Goal: Information Seeking & Learning: Learn about a topic

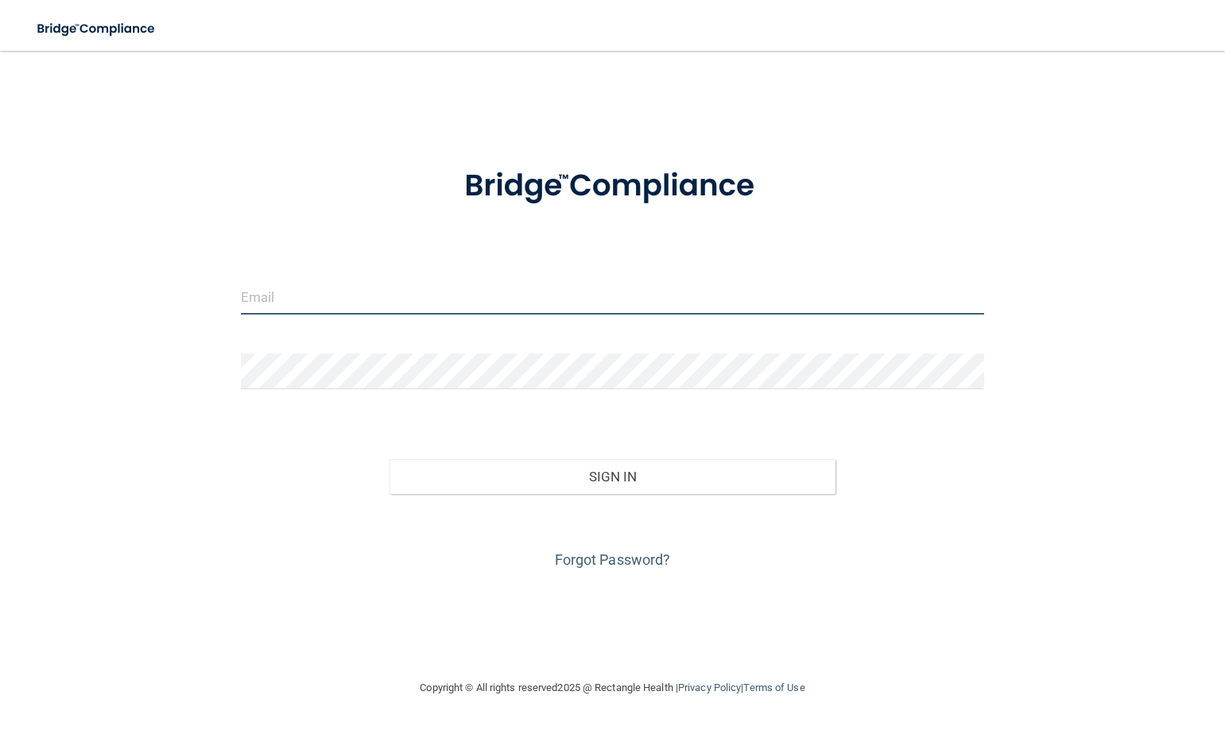
type input "familyfirst707jayden@gmail.com"
drag, startPoint x: 498, startPoint y: 300, endPoint x: 0, endPoint y: 339, distance: 499.1
click at [0, 339] on main "familyfirst707jayden@gmail.com Invalid email/password. You don't have permissio…" at bounding box center [612, 391] width 1225 height 680
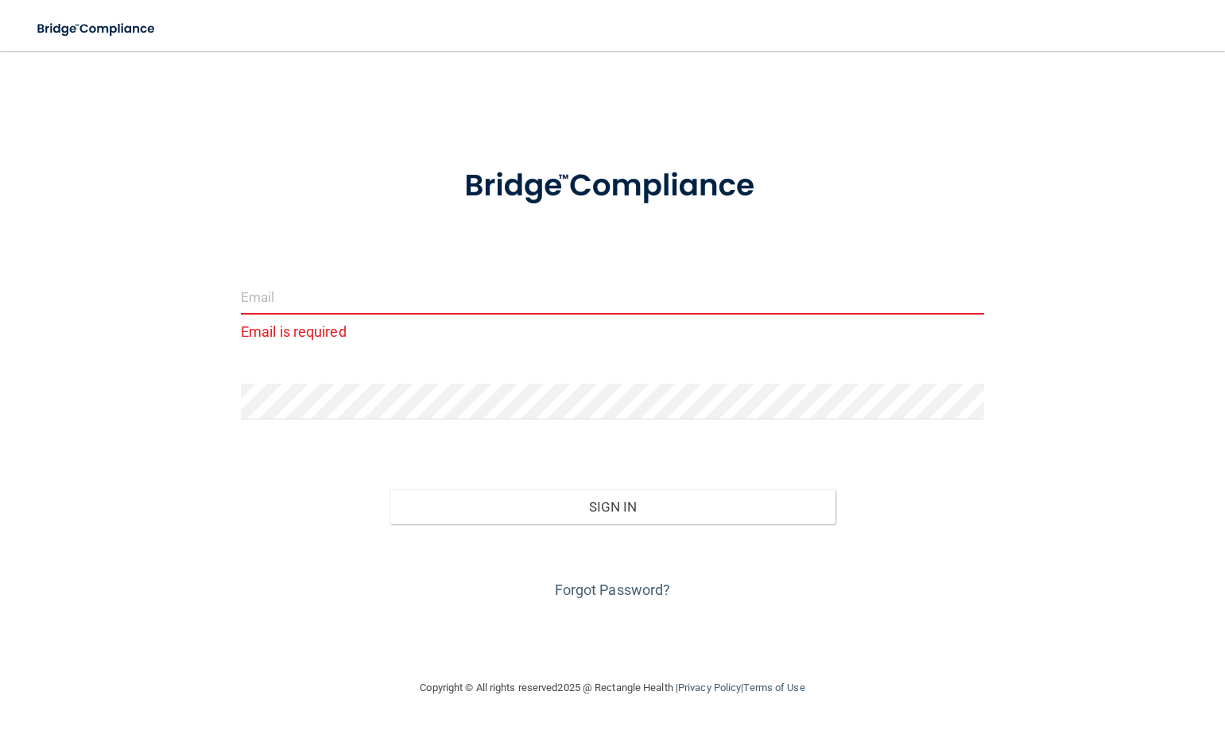
click at [387, 275] on form "Email is required Invalid email/password. You don't have permission to access t…" at bounding box center [612, 374] width 743 height 457
click at [401, 421] on div at bounding box center [612, 408] width 767 height 48
click at [112, 438] on div "Email is required Invalid email/password. You don't have permission to access t…" at bounding box center [612, 365] width 1161 height 596
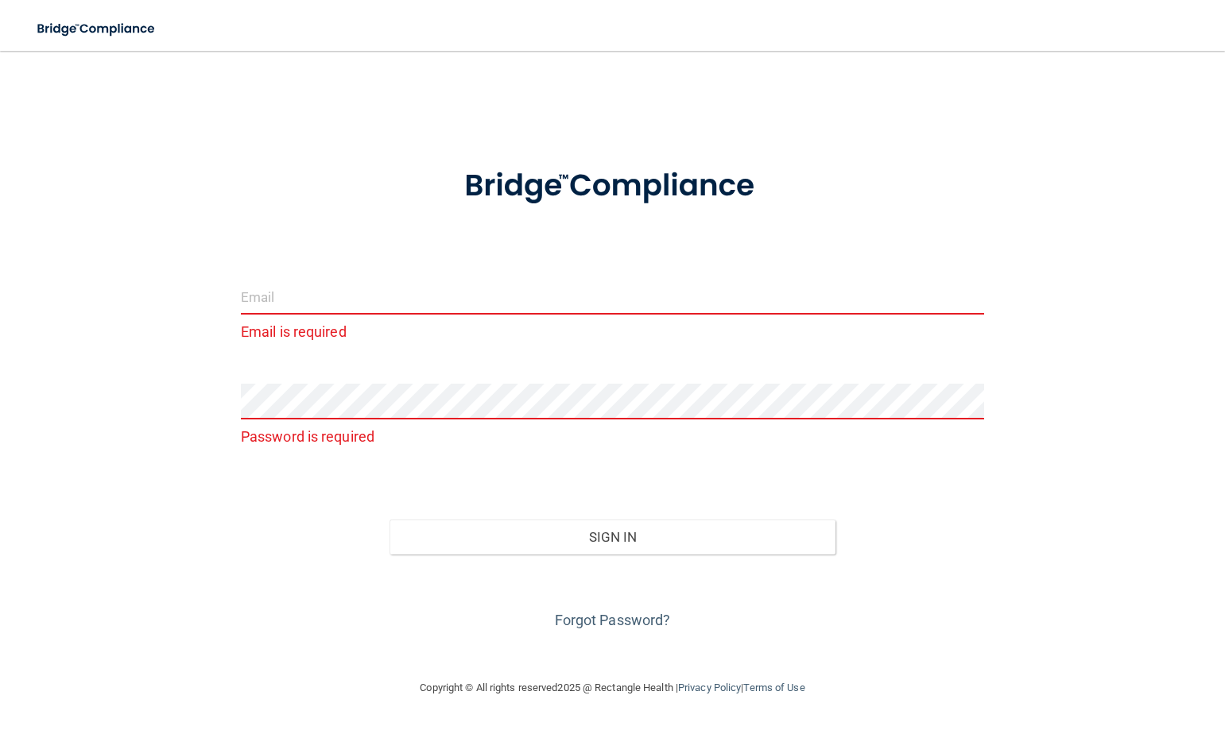
click at [222, 635] on div "Email is required Password is required Invalid email/password. You don't have p…" at bounding box center [612, 365] width 1161 height 596
click at [253, 294] on input "email" at bounding box center [612, 297] width 743 height 36
drag, startPoint x: 424, startPoint y: 279, endPoint x: 416, endPoint y: 288, distance: 11.3
click at [418, 285] on input "email" at bounding box center [612, 297] width 743 height 36
click at [416, 288] on input "email" at bounding box center [612, 297] width 743 height 36
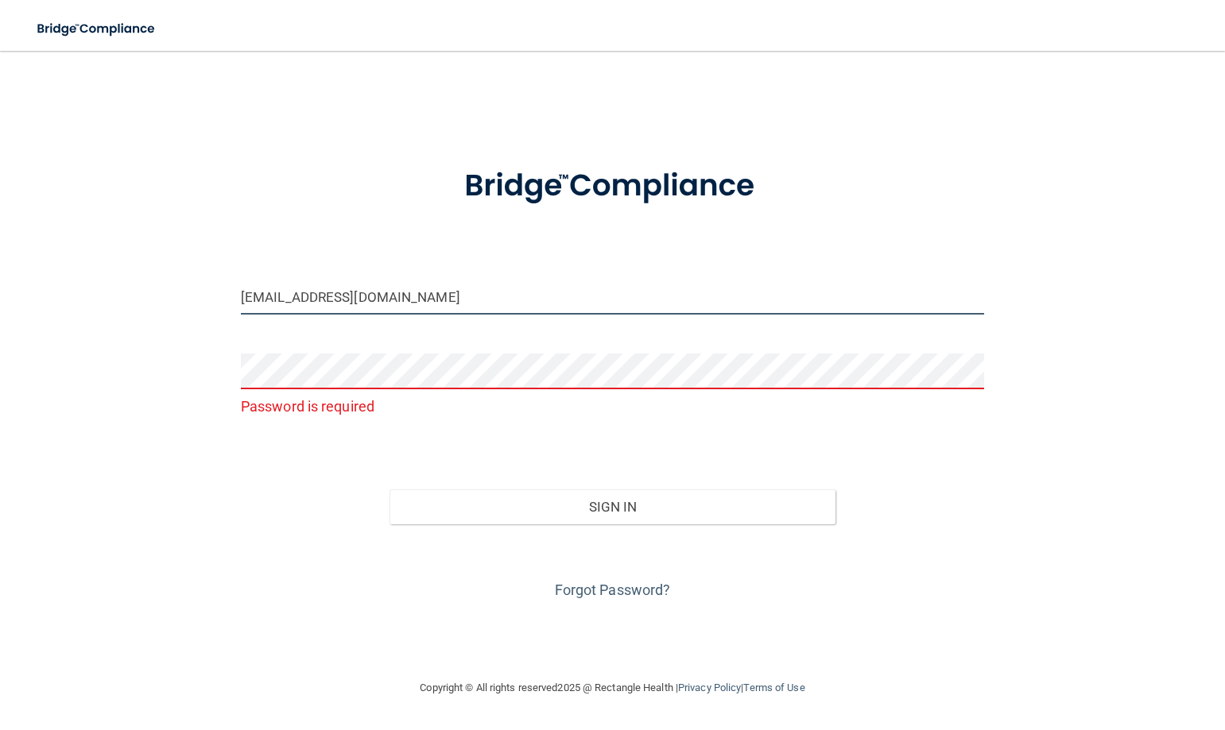
type input "[EMAIL_ADDRESS][DOMAIN_NAME]"
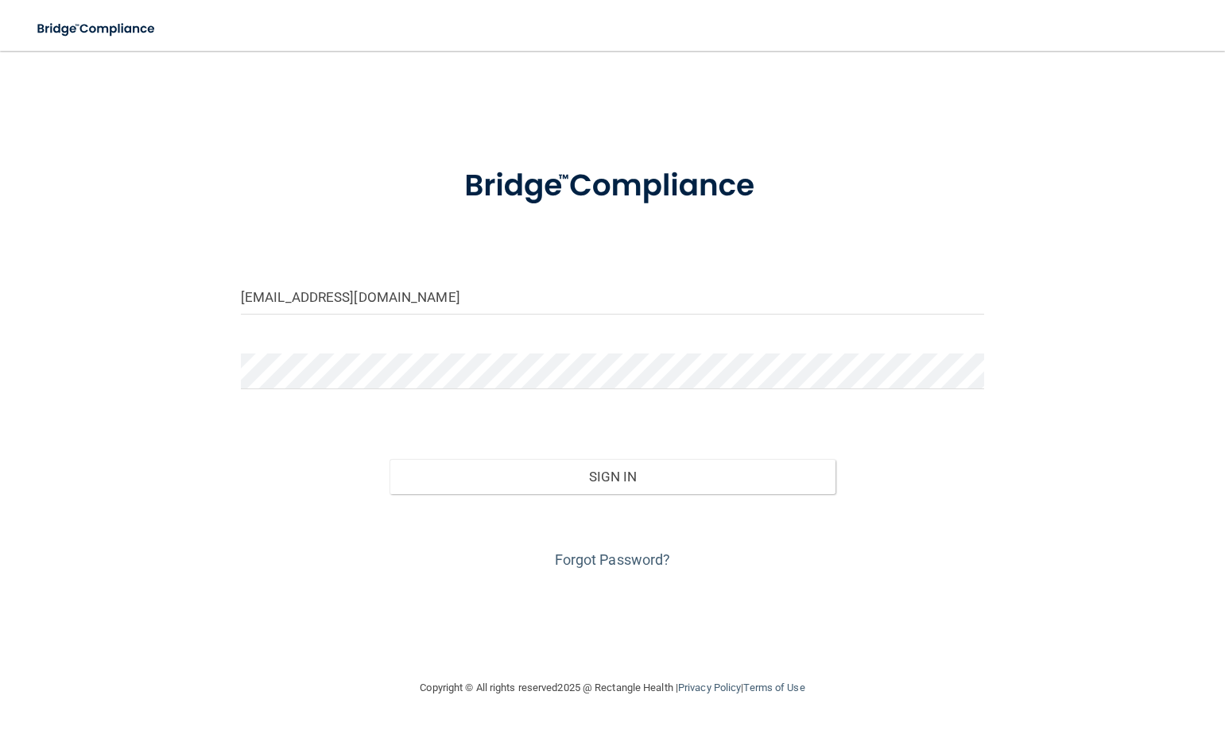
click at [459, 539] on div "brayanvalle23@yahoo.com Invalid email/password. You don't have permission to ac…" at bounding box center [612, 365] width 1161 height 596
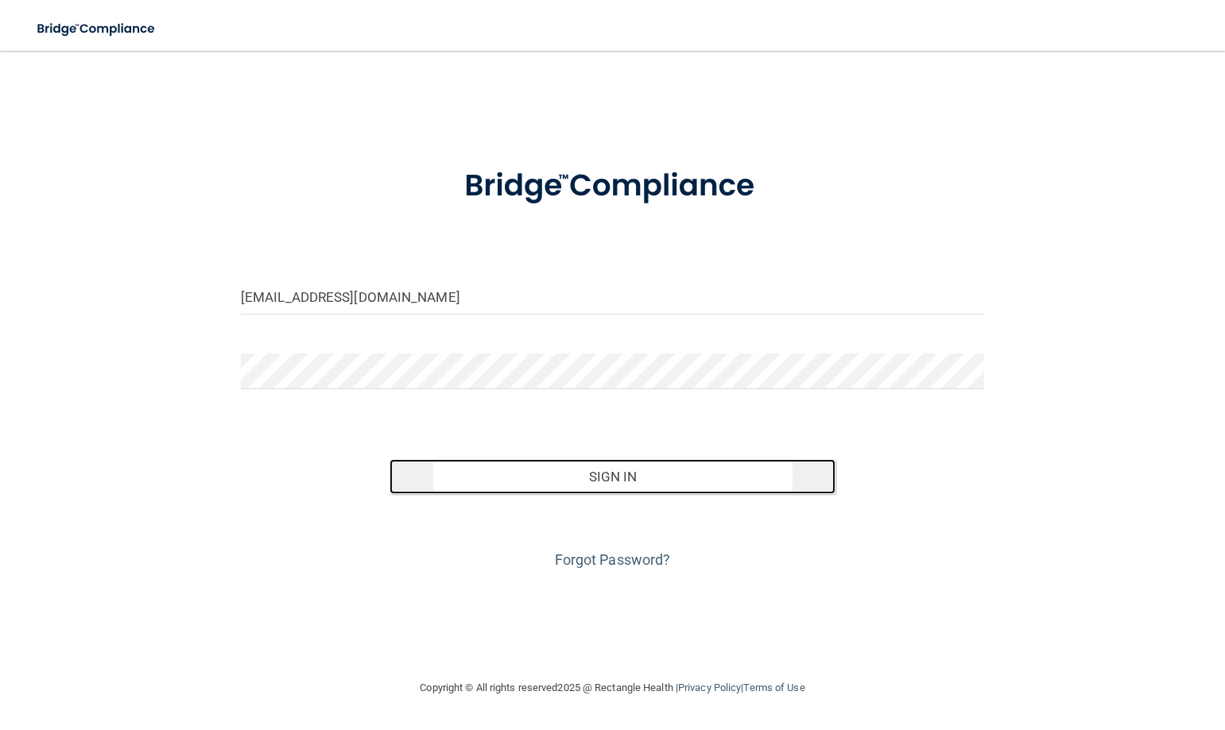
click at [459, 469] on button "Sign In" at bounding box center [612, 476] width 446 height 35
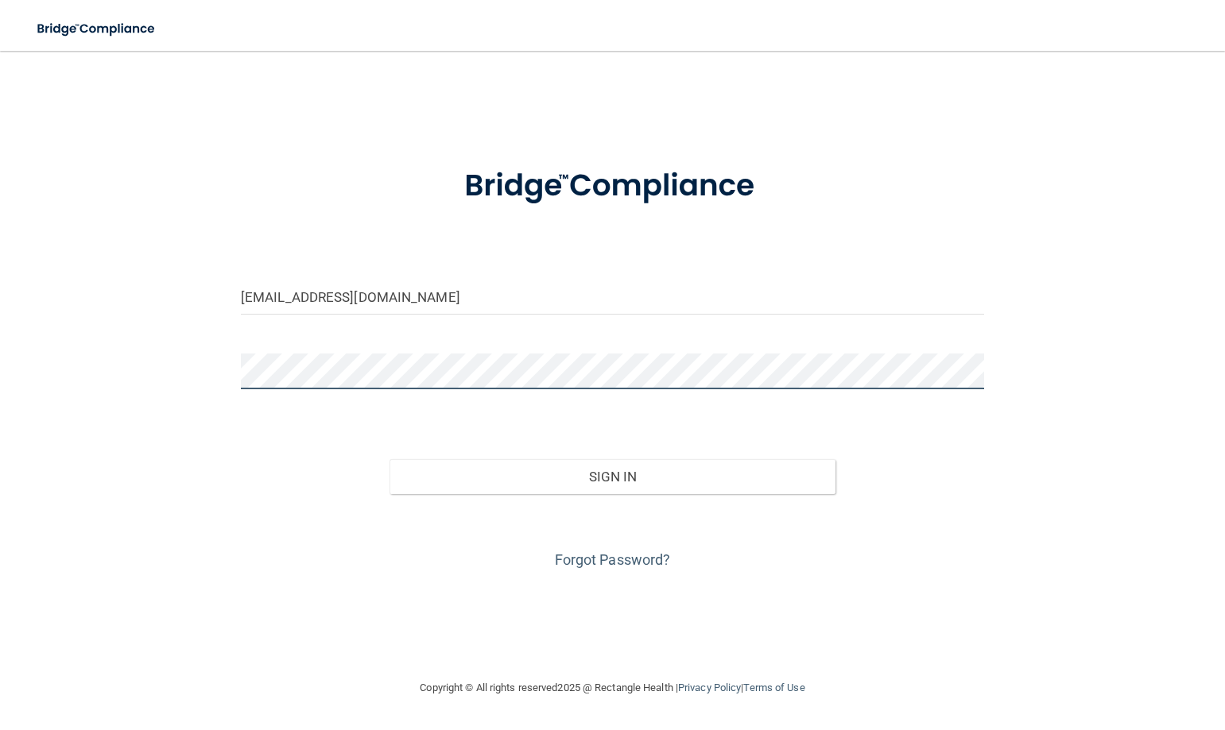
click at [389, 459] on button "Sign In" at bounding box center [612, 476] width 446 height 35
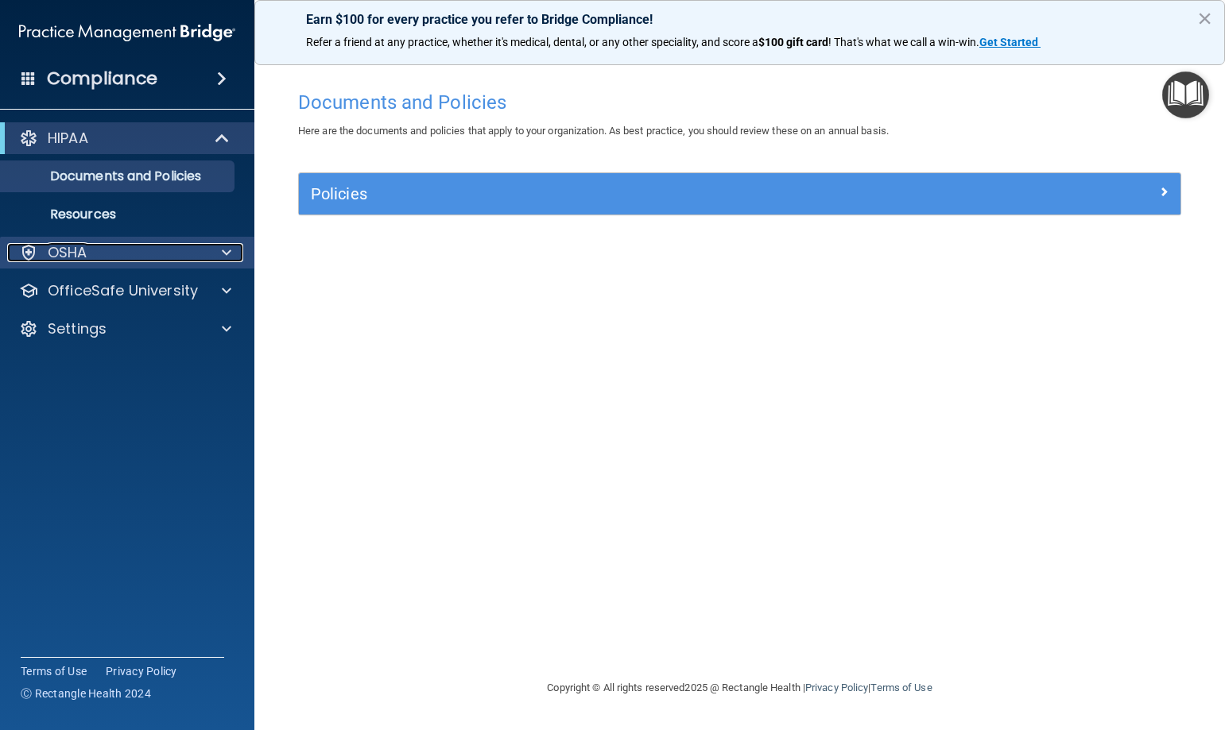
click at [143, 257] on div "OSHA" at bounding box center [105, 252] width 197 height 19
click at [136, 246] on div "OSHA" at bounding box center [105, 252] width 197 height 19
click at [459, 22] on div "Earn $100 for every practice you refer to Bridge Compliance! Refer a friend at …" at bounding box center [739, 32] width 970 height 65
click at [459, 26] on button "×" at bounding box center [1204, 18] width 15 height 25
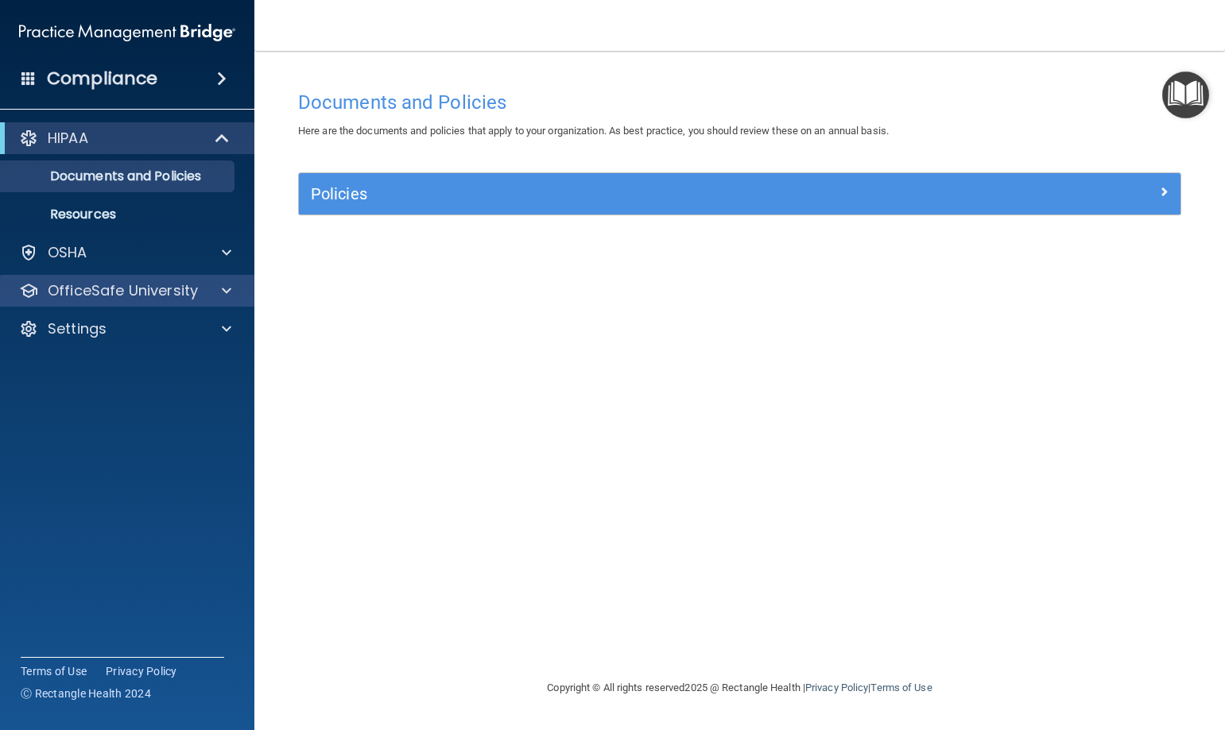
click at [129, 277] on div "OfficeSafe University" at bounding box center [127, 291] width 255 height 32
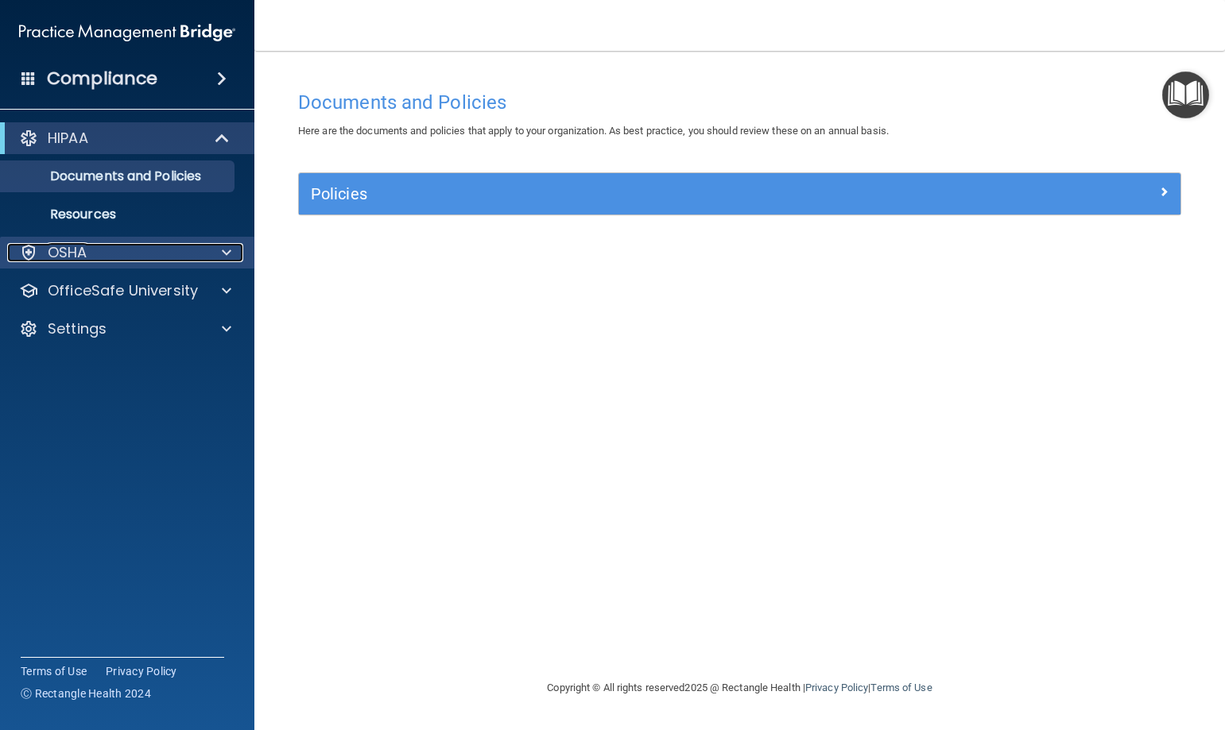
click at [146, 254] on div "OSHA" at bounding box center [105, 252] width 197 height 19
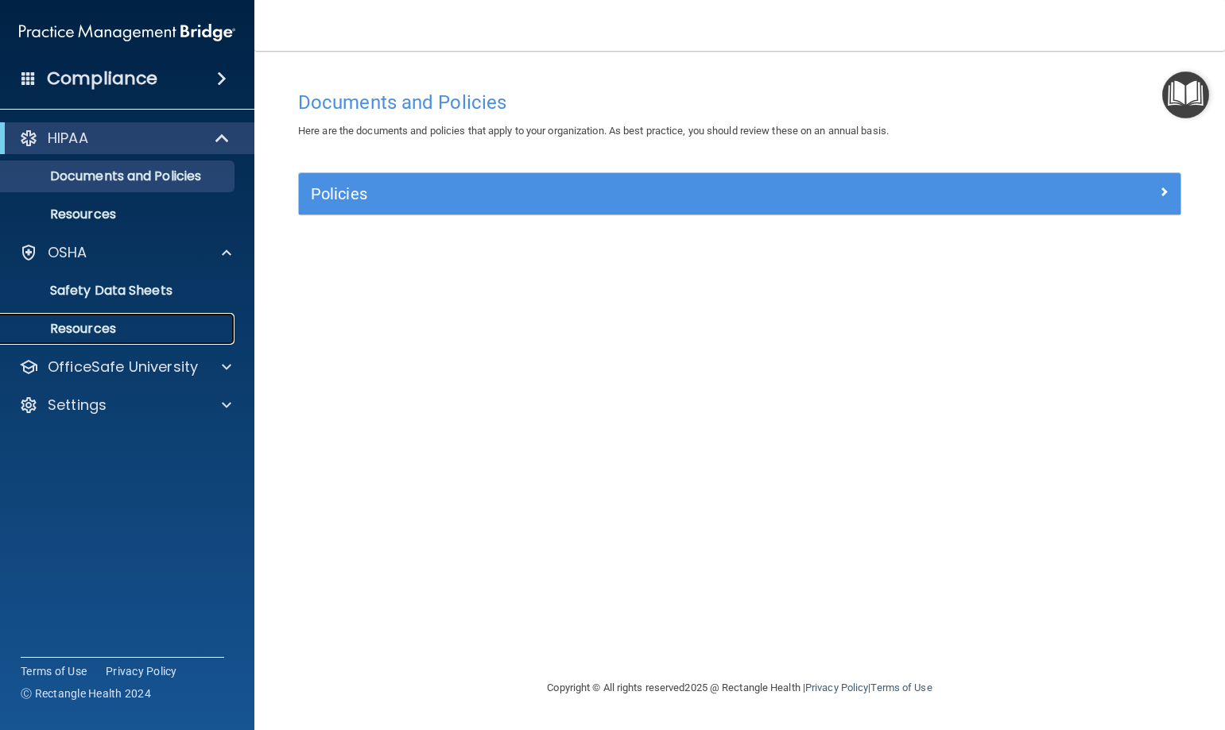
click at [80, 330] on p "Resources" at bounding box center [118, 329] width 217 height 16
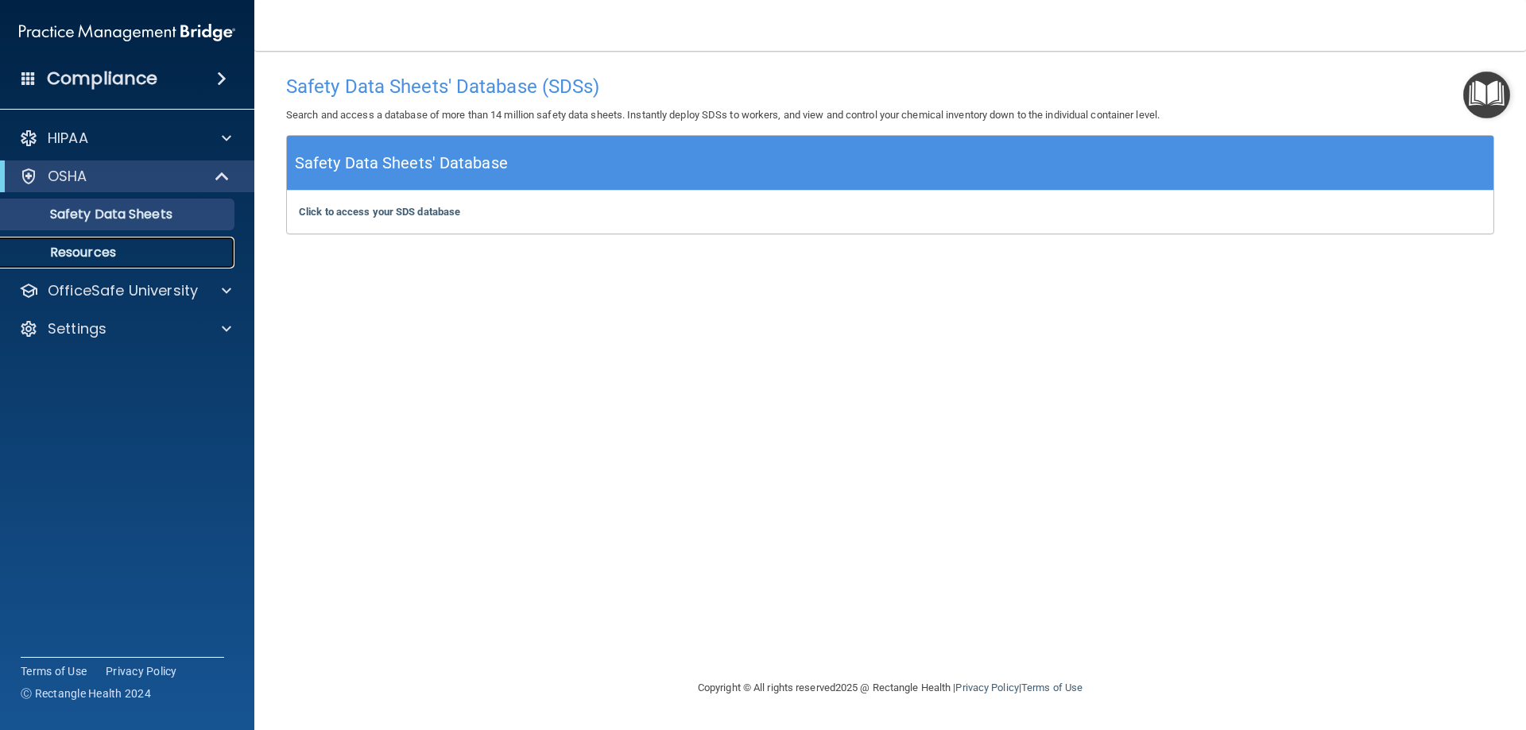
click at [115, 258] on p "Resources" at bounding box center [118, 253] width 217 height 16
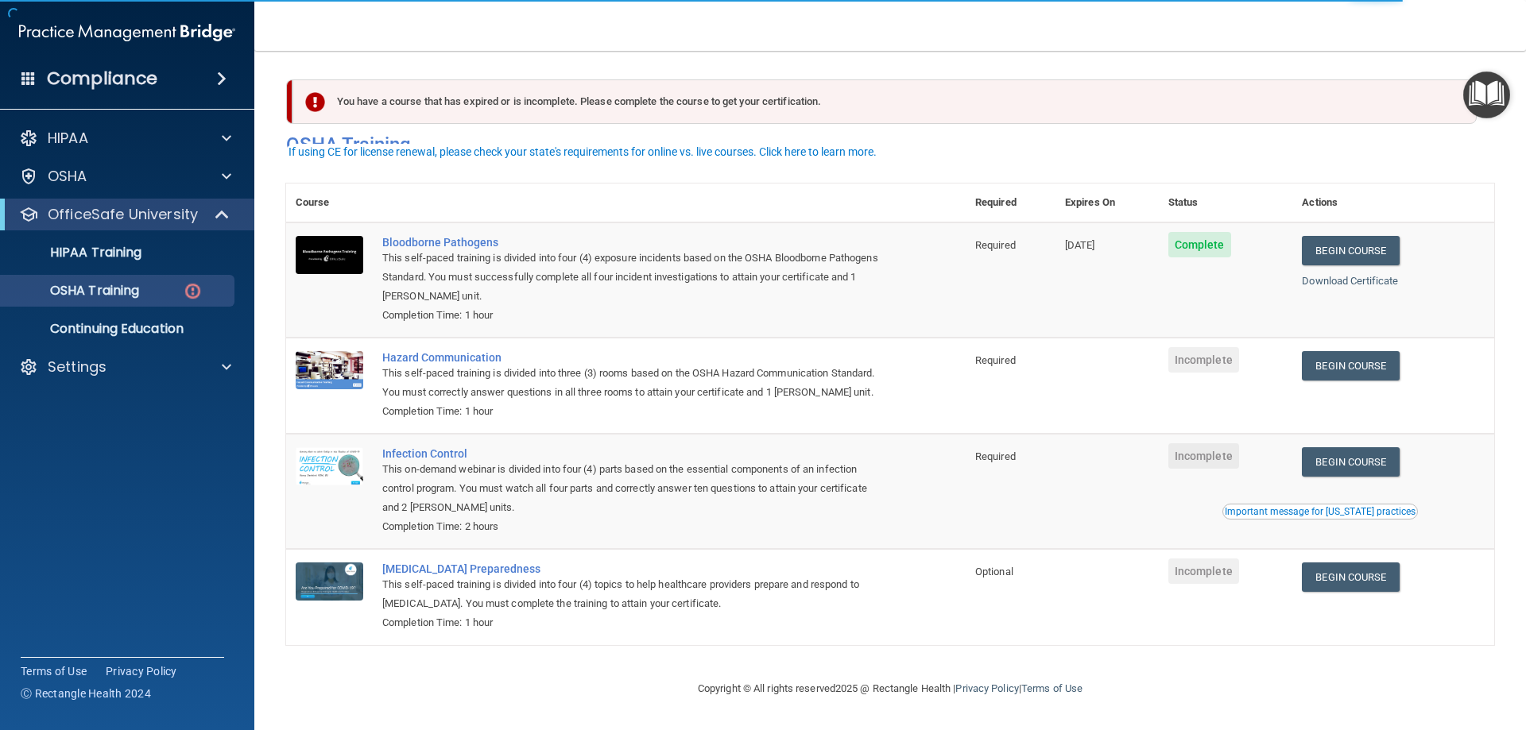
scroll to position [20, 0]
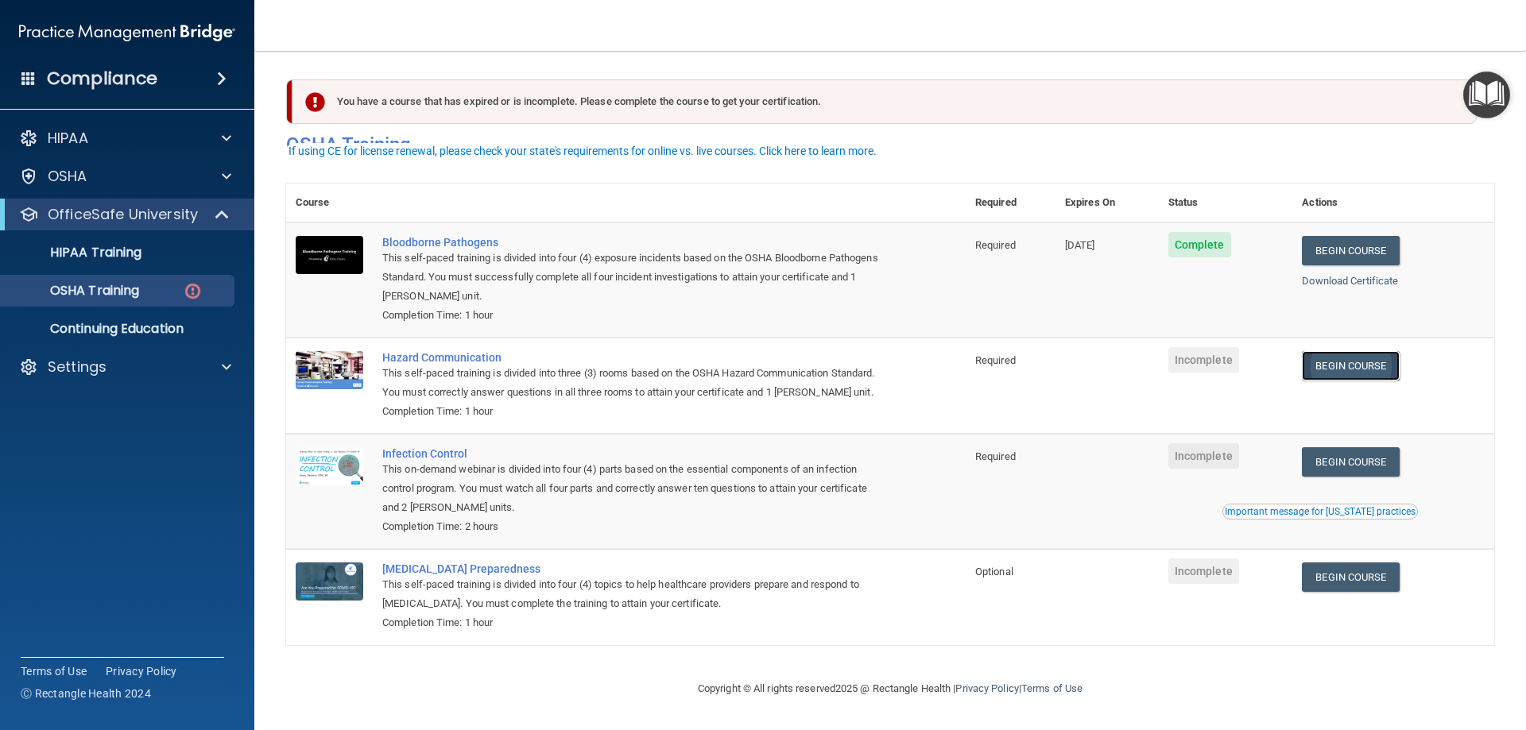
click at [1349, 357] on link "Begin Course" at bounding box center [1350, 365] width 97 height 29
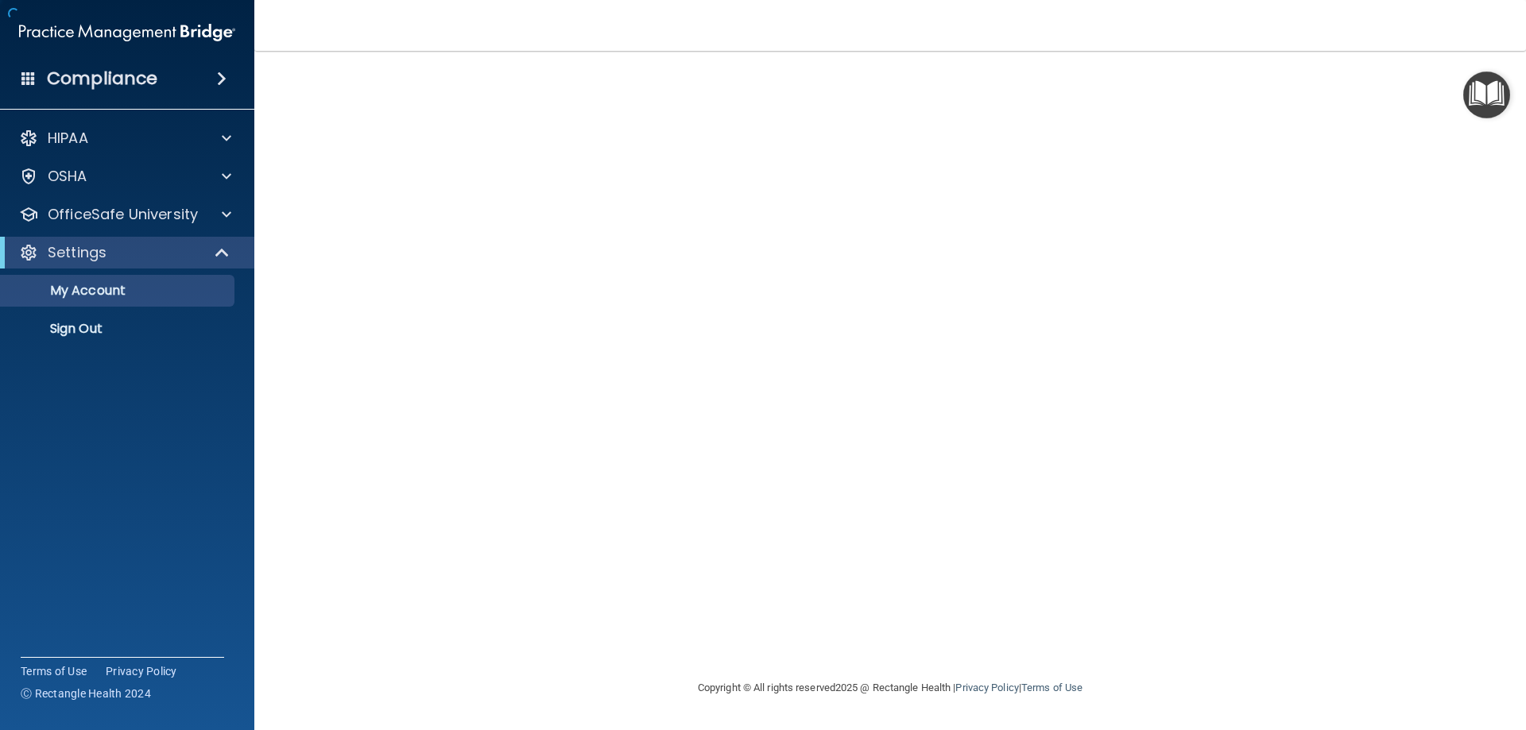
click at [626, 224] on div at bounding box center [890, 365] width 1208 height 596
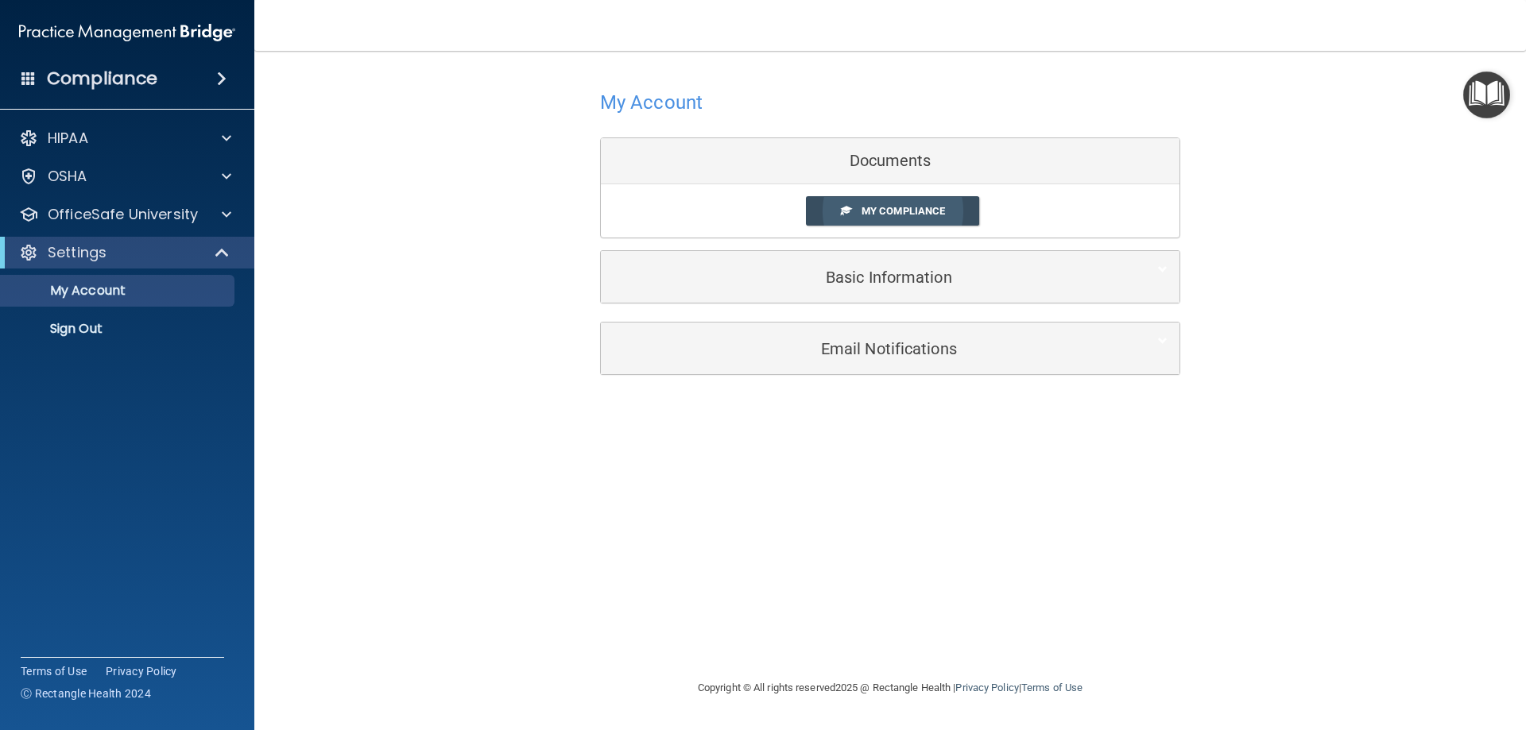
click at [905, 217] on span "My Compliance" at bounding box center [903, 211] width 83 height 12
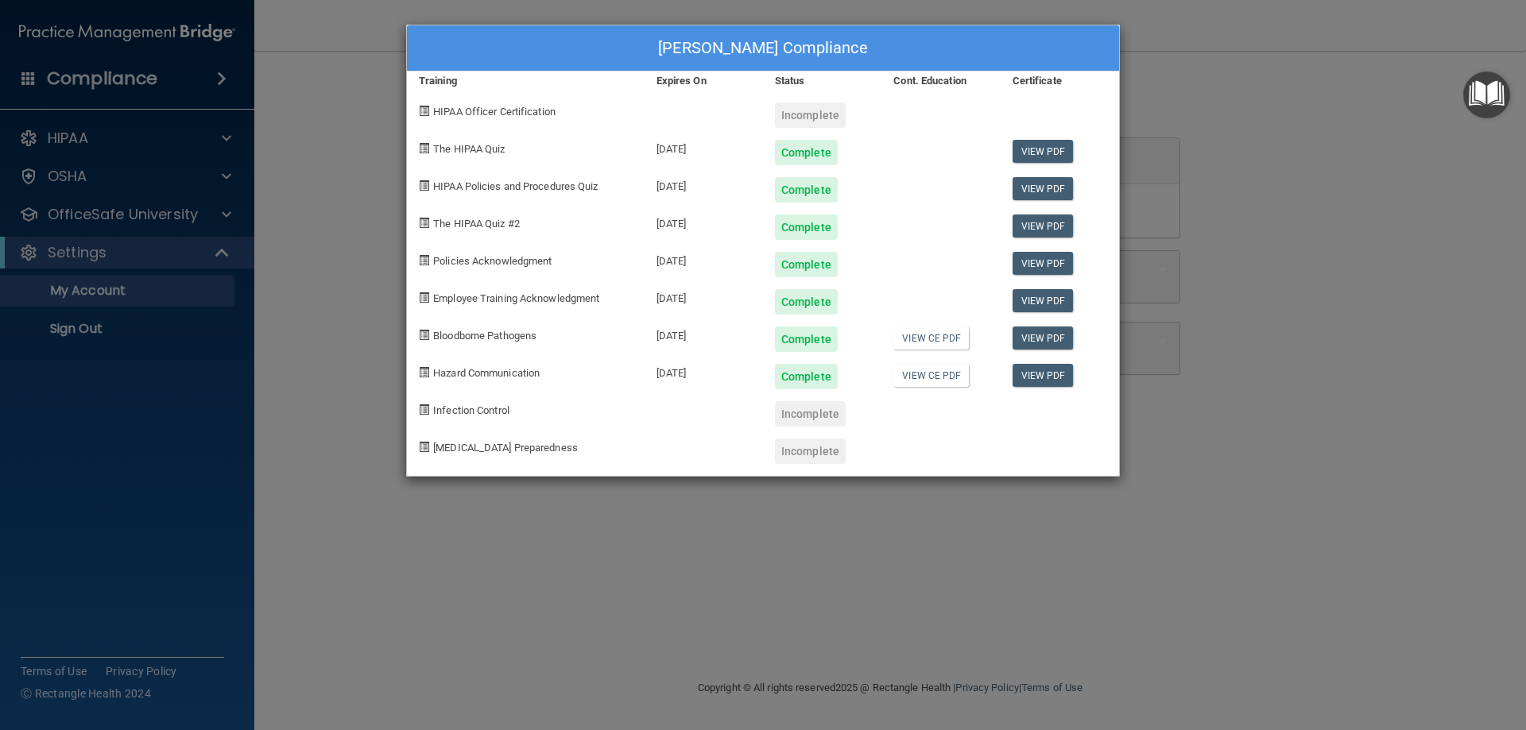
click at [389, 544] on div "Brayan Valle's Compliance Training Expires On Status Cont. Education Certificat…" at bounding box center [763, 365] width 1526 height 730
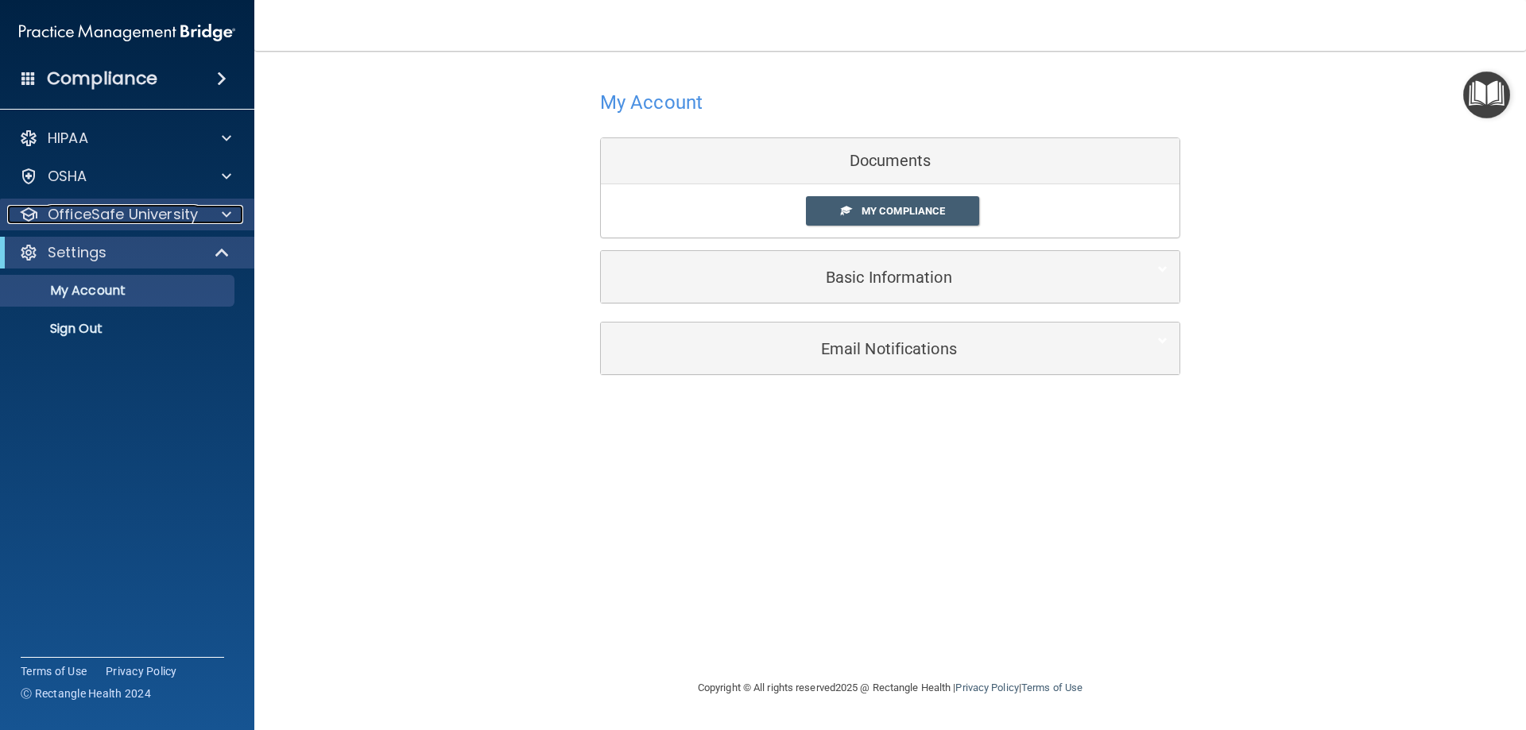
click at [142, 207] on p "OfficeSafe University" at bounding box center [123, 214] width 150 height 19
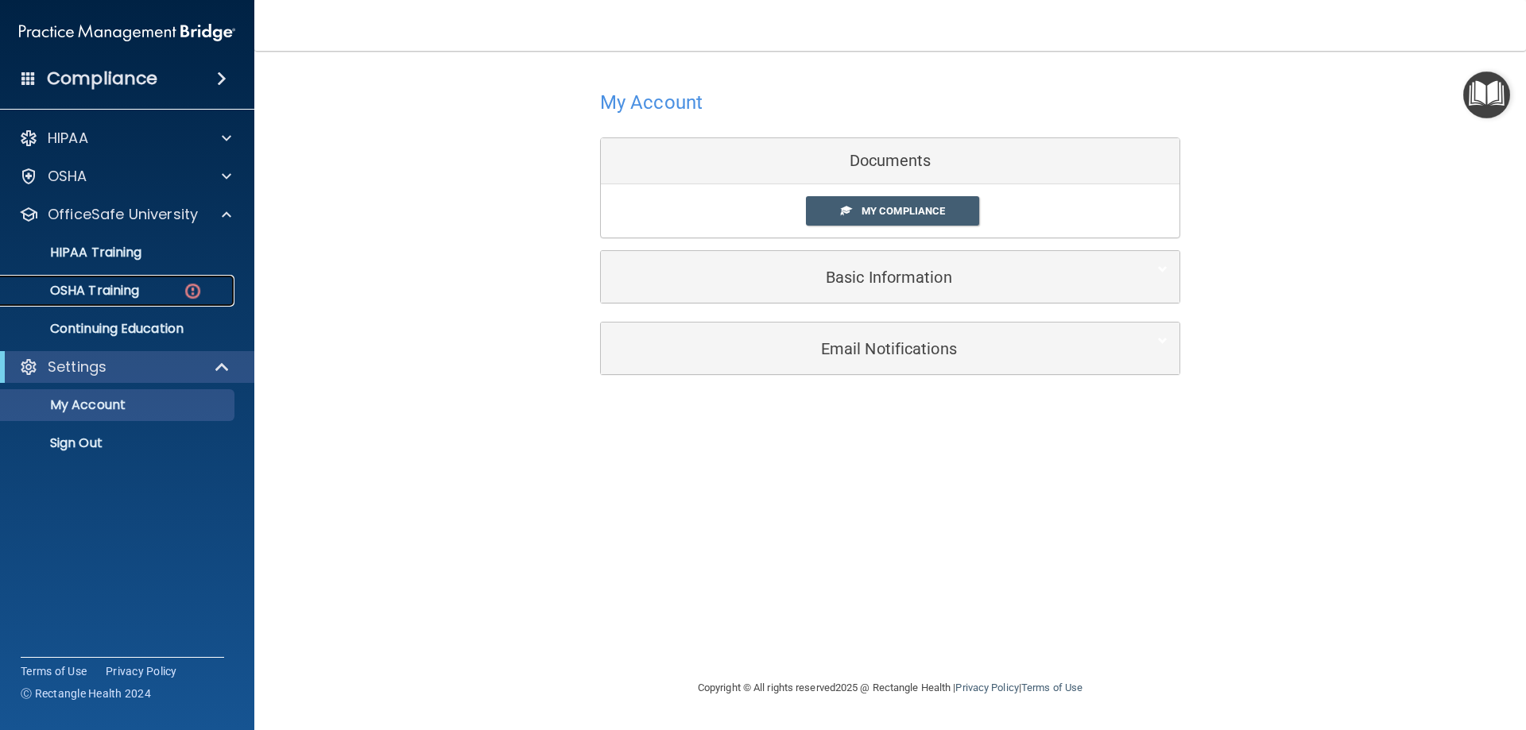
click at [118, 294] on p "OSHA Training" at bounding box center [74, 291] width 129 height 16
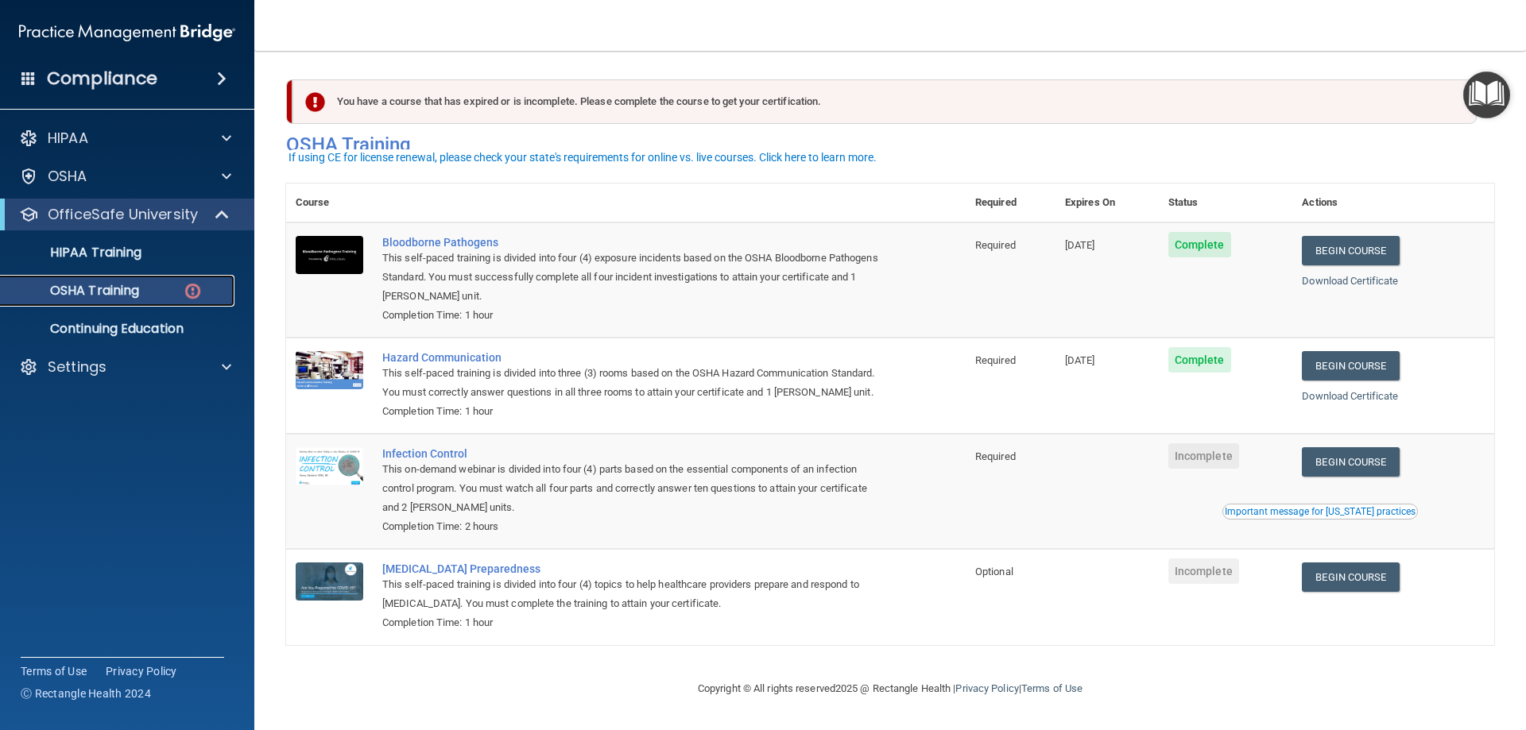
scroll to position [20, 0]
click at [1338, 458] on link "Begin Course" at bounding box center [1350, 461] width 97 height 29
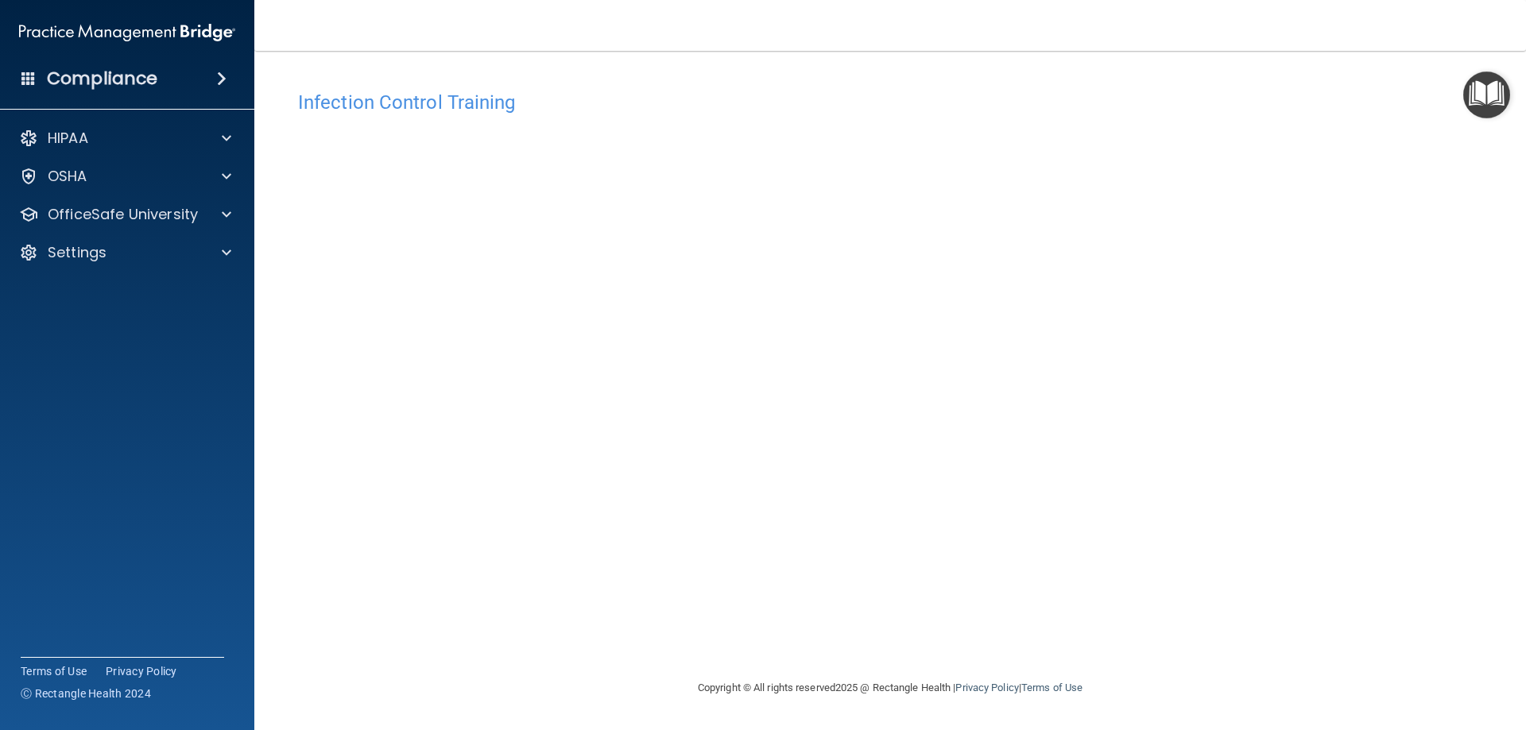
click at [1230, 642] on div "Infection Control Training This course doesn’t expire until . Are you sure you …" at bounding box center [890, 381] width 1208 height 596
click at [1331, 581] on div "Infection Control Training This course doesn’t expire until . Are you sure you …" at bounding box center [890, 381] width 1208 height 596
click at [1335, 583] on div "Infection Control Training This course doesn’t expire until . Are you sure you …" at bounding box center [890, 381] width 1208 height 596
click at [1271, 589] on div "Infection Control Training This course doesn’t expire until . Are you sure you …" at bounding box center [890, 381] width 1208 height 596
drag, startPoint x: 1223, startPoint y: 640, endPoint x: 1214, endPoint y: 620, distance: 22.0
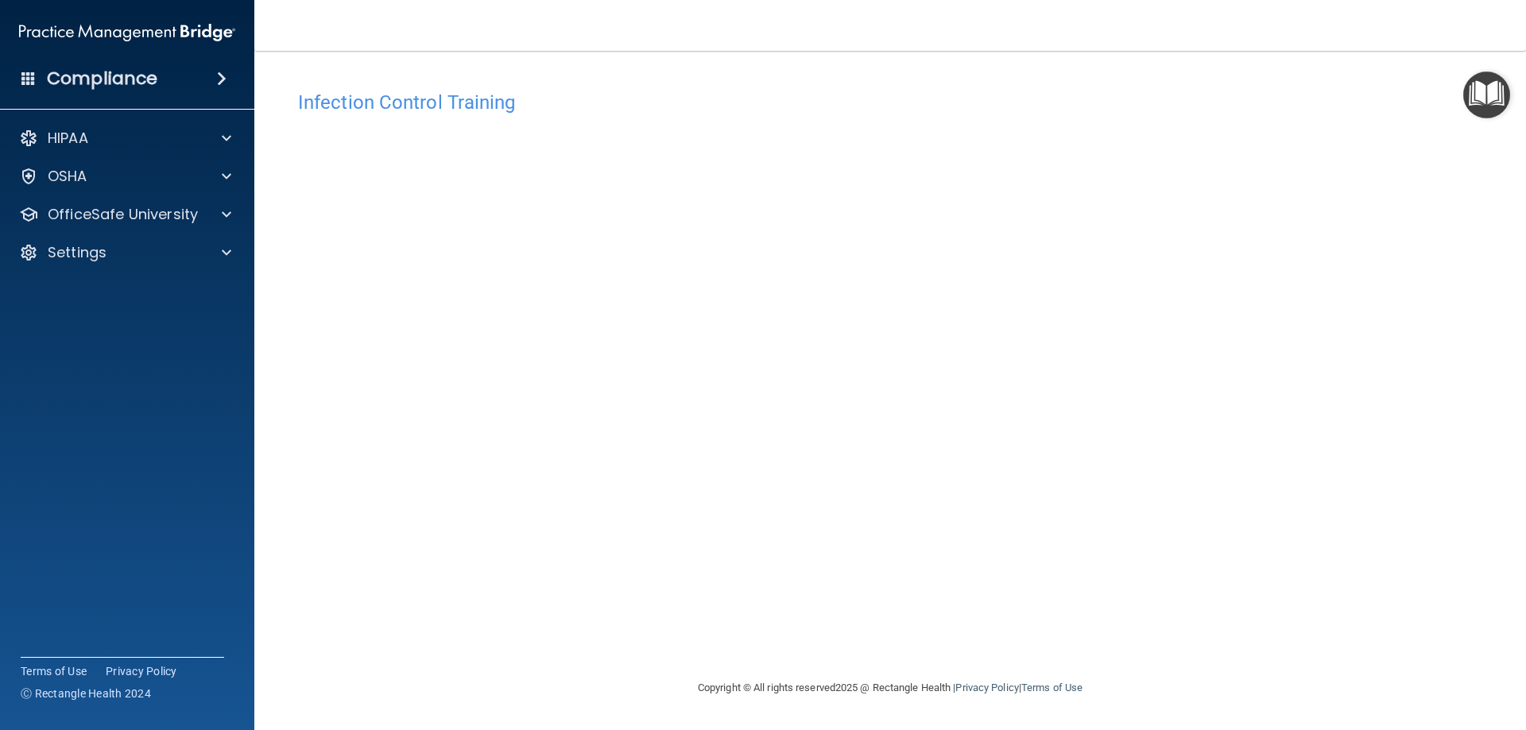
drag, startPoint x: 18, startPoint y: 504, endPoint x: 35, endPoint y: 491, distance: 21.0
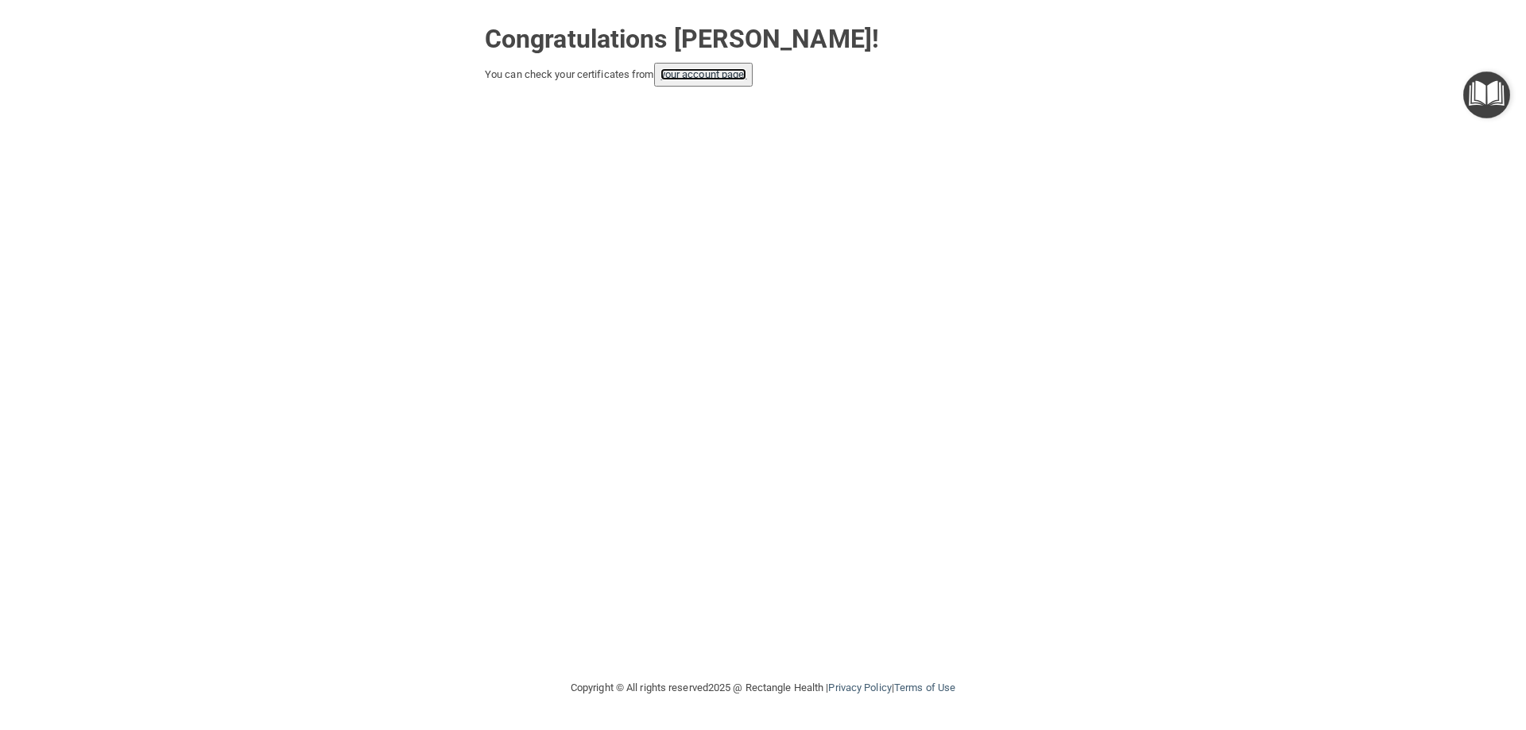
click at [695, 75] on link "your account page!" at bounding box center [703, 74] width 87 height 12
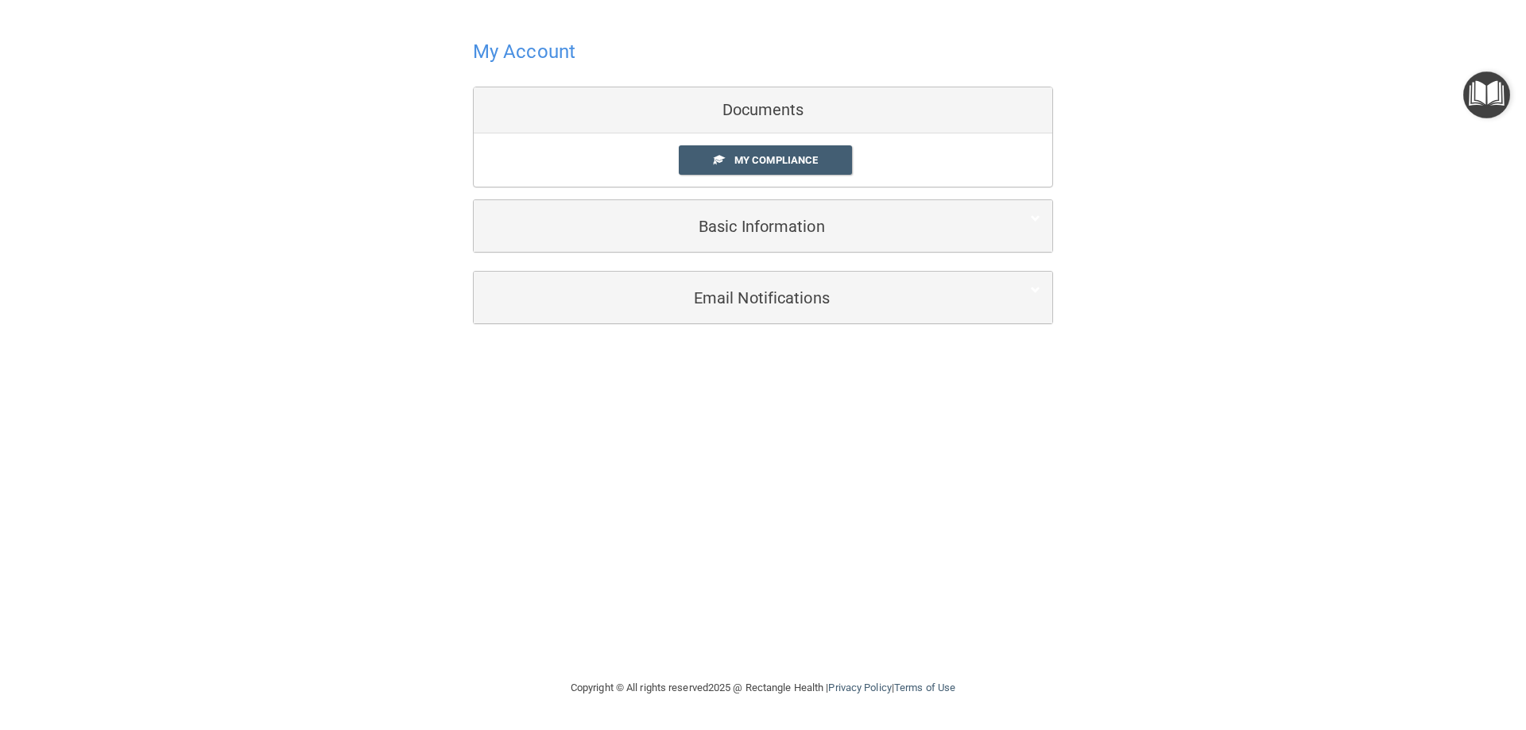
click at [742, 186] on div "My Compliance My Compliance My BAA" at bounding box center [763, 160] width 579 height 53
click at [745, 170] on link "My Compliance" at bounding box center [766, 159] width 174 height 29
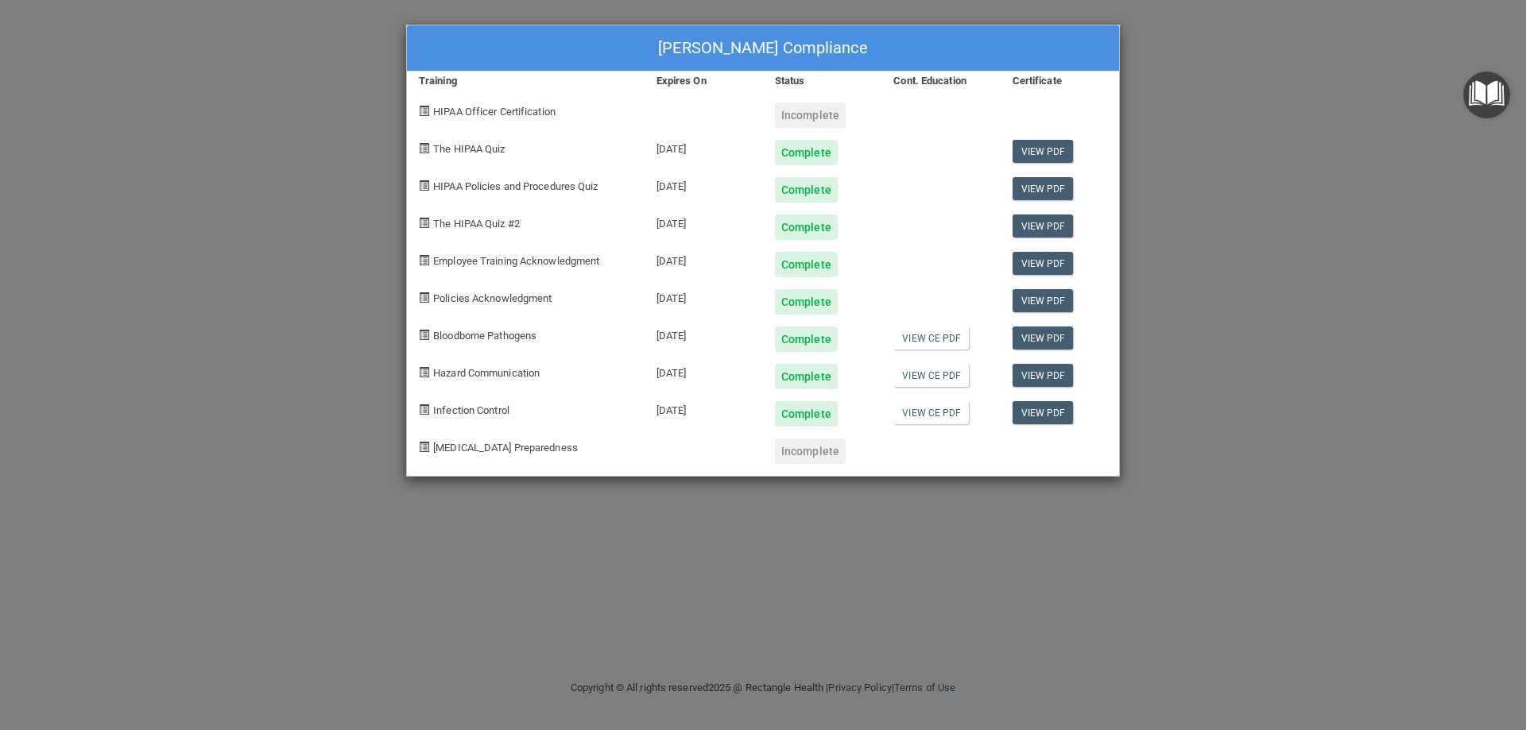
click at [1402, 441] on div "Brayan Valle's Compliance Training Expires On Status Cont. Education Certificat…" at bounding box center [763, 365] width 1526 height 730
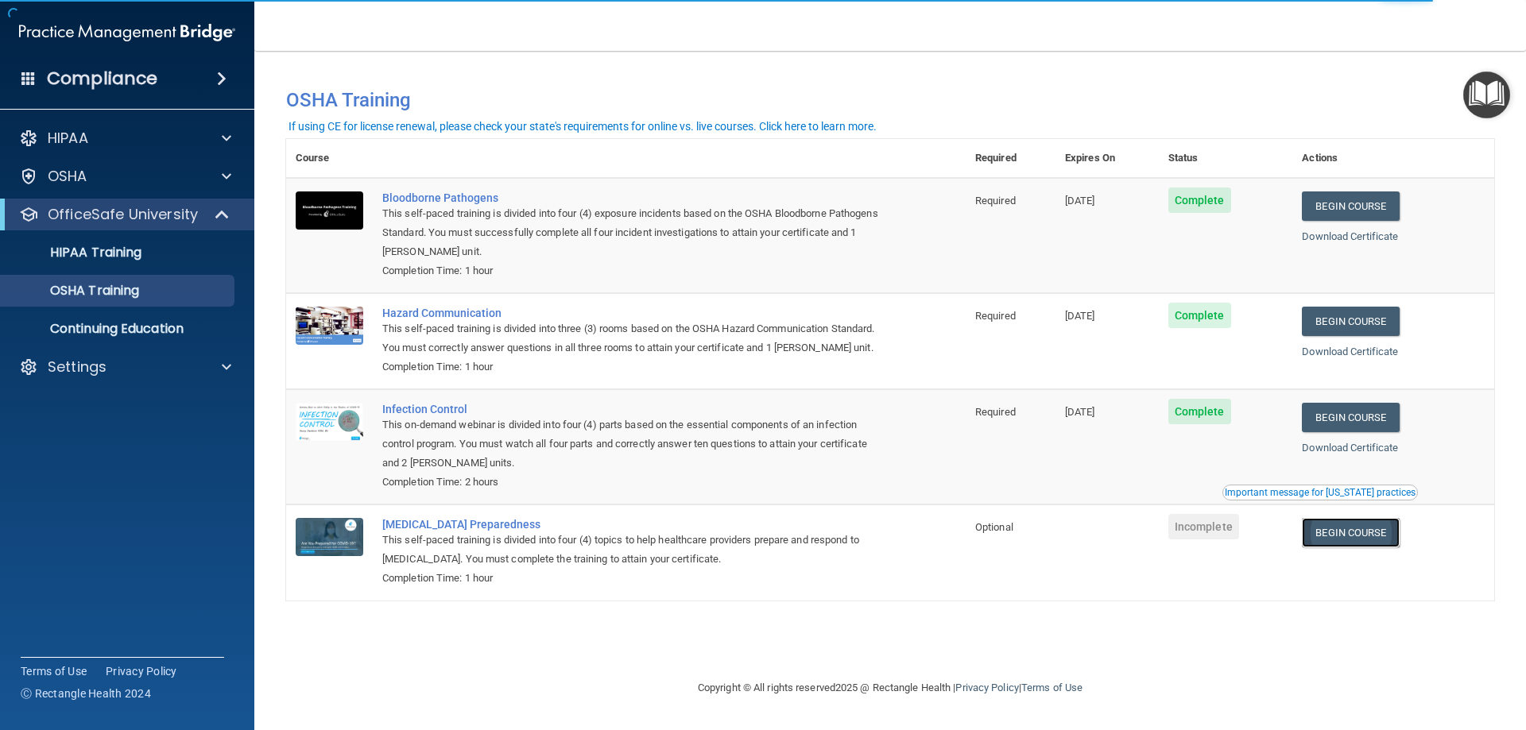
click at [1363, 531] on link "Begin Course" at bounding box center [1350, 532] width 97 height 29
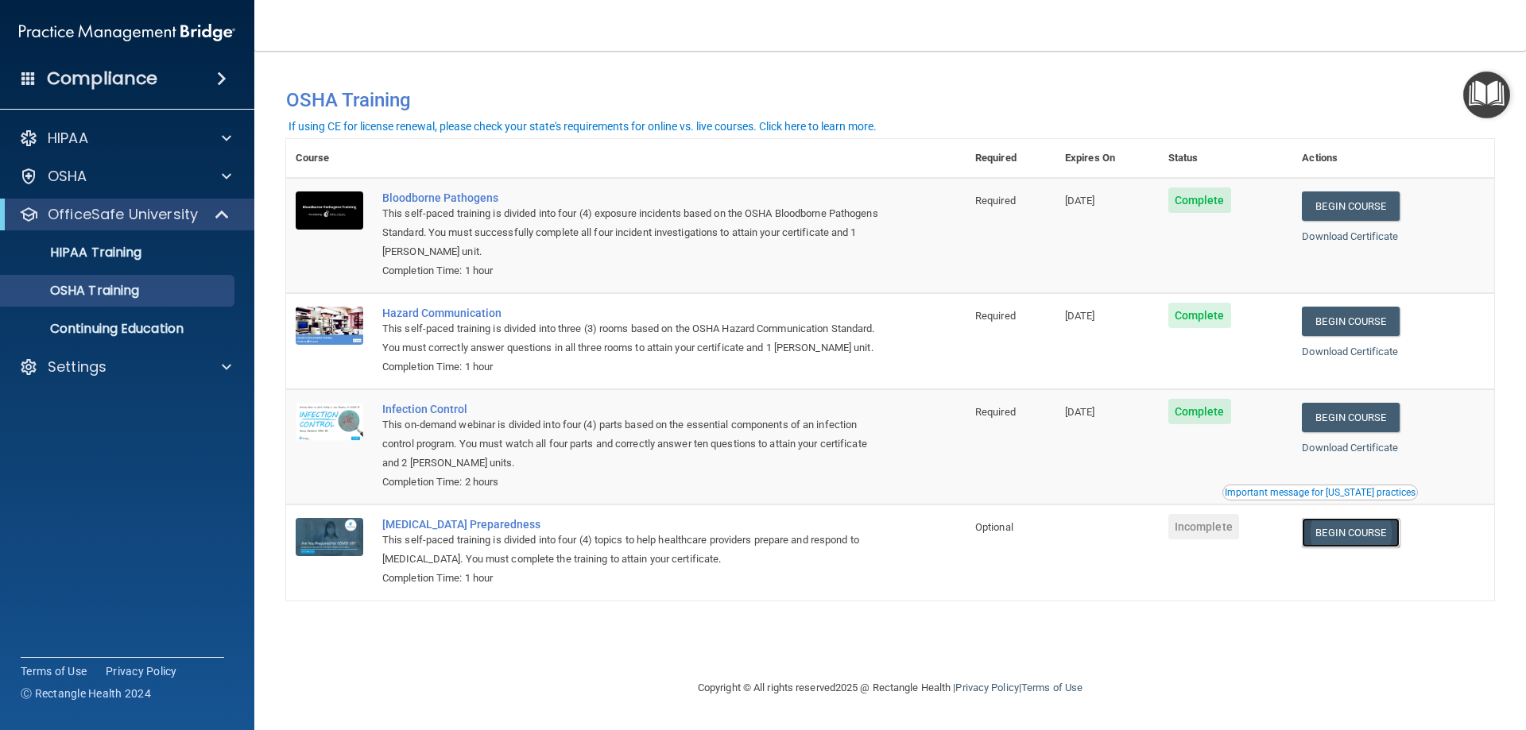
click at [1346, 540] on link "Begin Course" at bounding box center [1350, 532] width 97 height 29
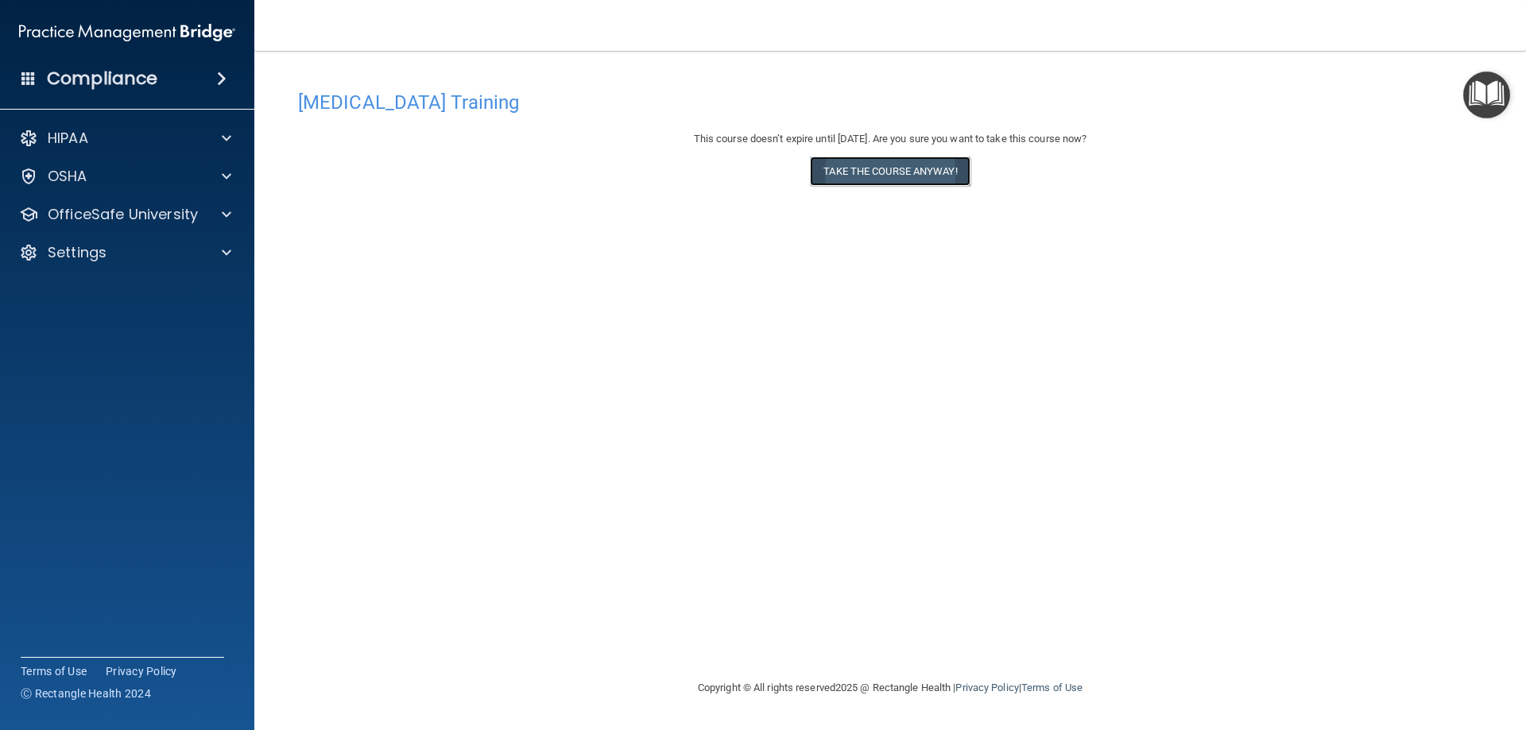
click at [870, 181] on button "Take the course anyway!" at bounding box center [890, 171] width 160 height 29
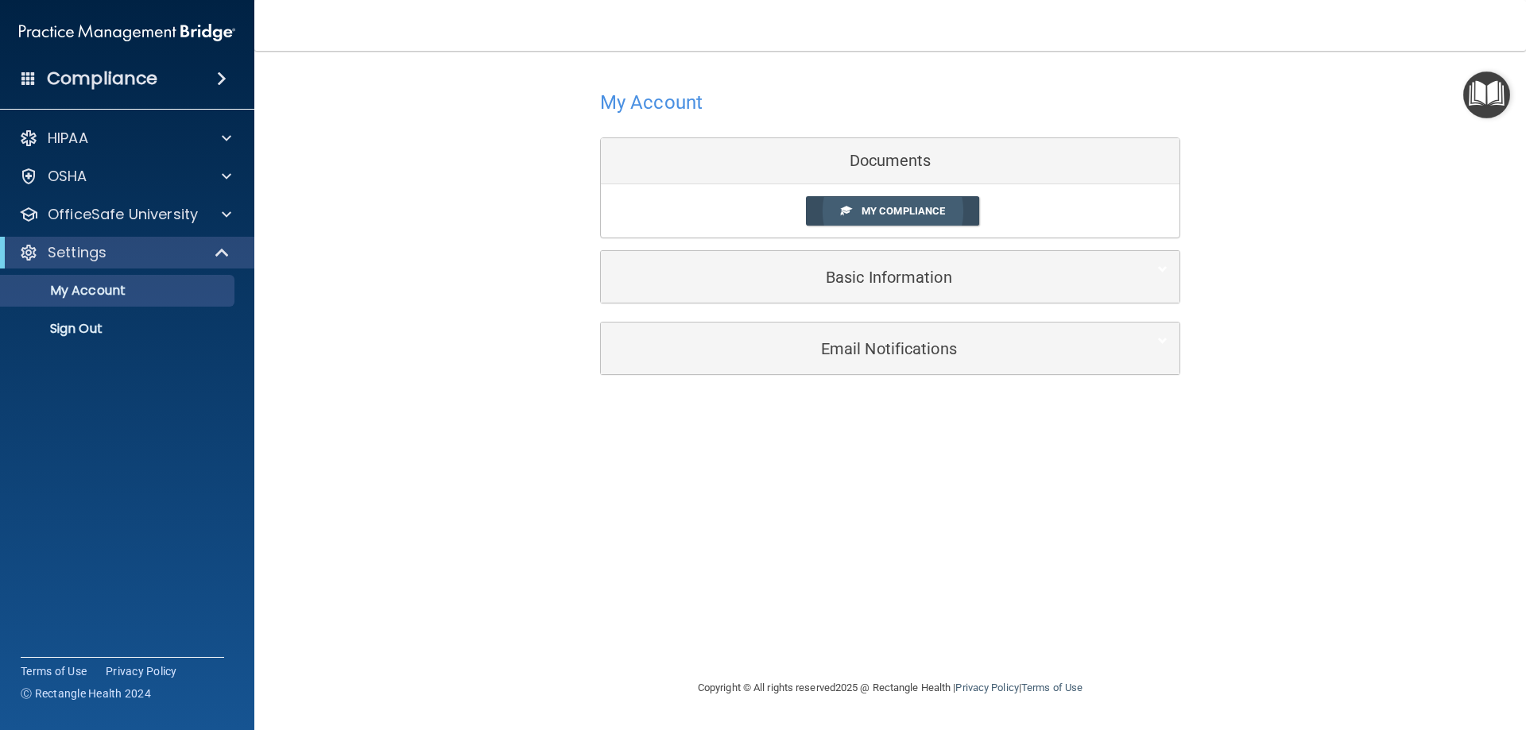
click at [922, 223] on link "My Compliance" at bounding box center [893, 210] width 174 height 29
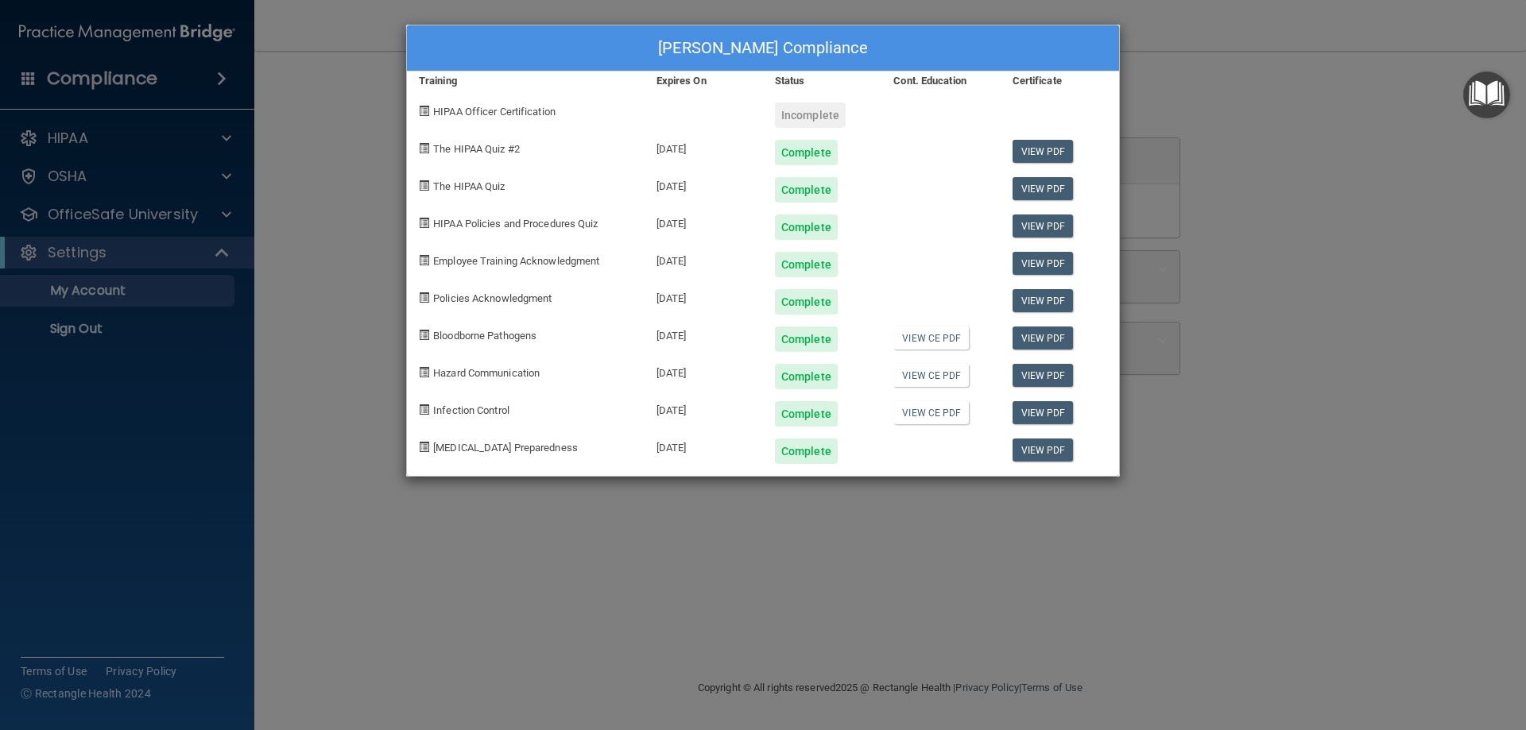
click at [1344, 362] on div "Brayan Valle's Compliance Training Expires On Status Cont. Education Certificat…" at bounding box center [763, 365] width 1526 height 730
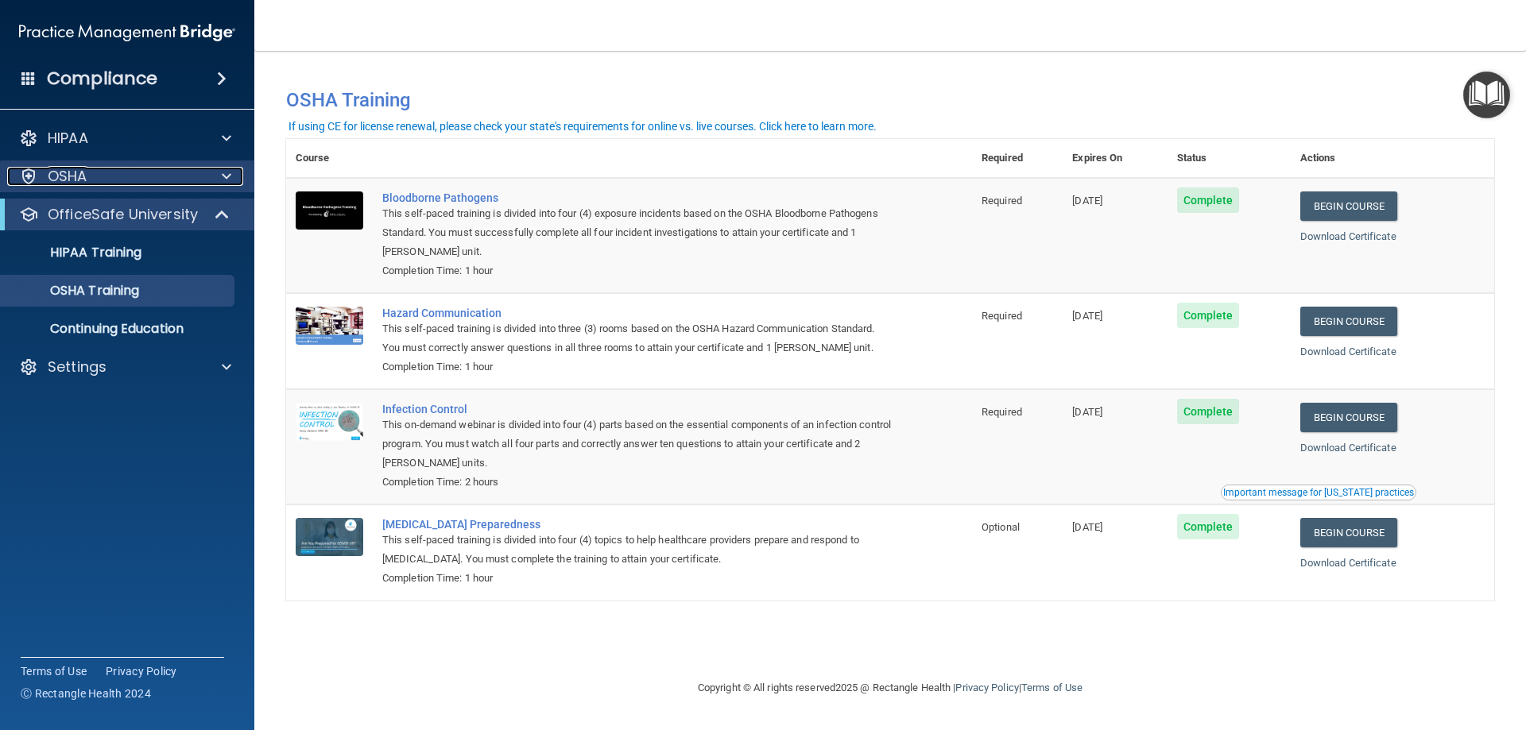
click at [223, 174] on span at bounding box center [227, 176] width 10 height 19
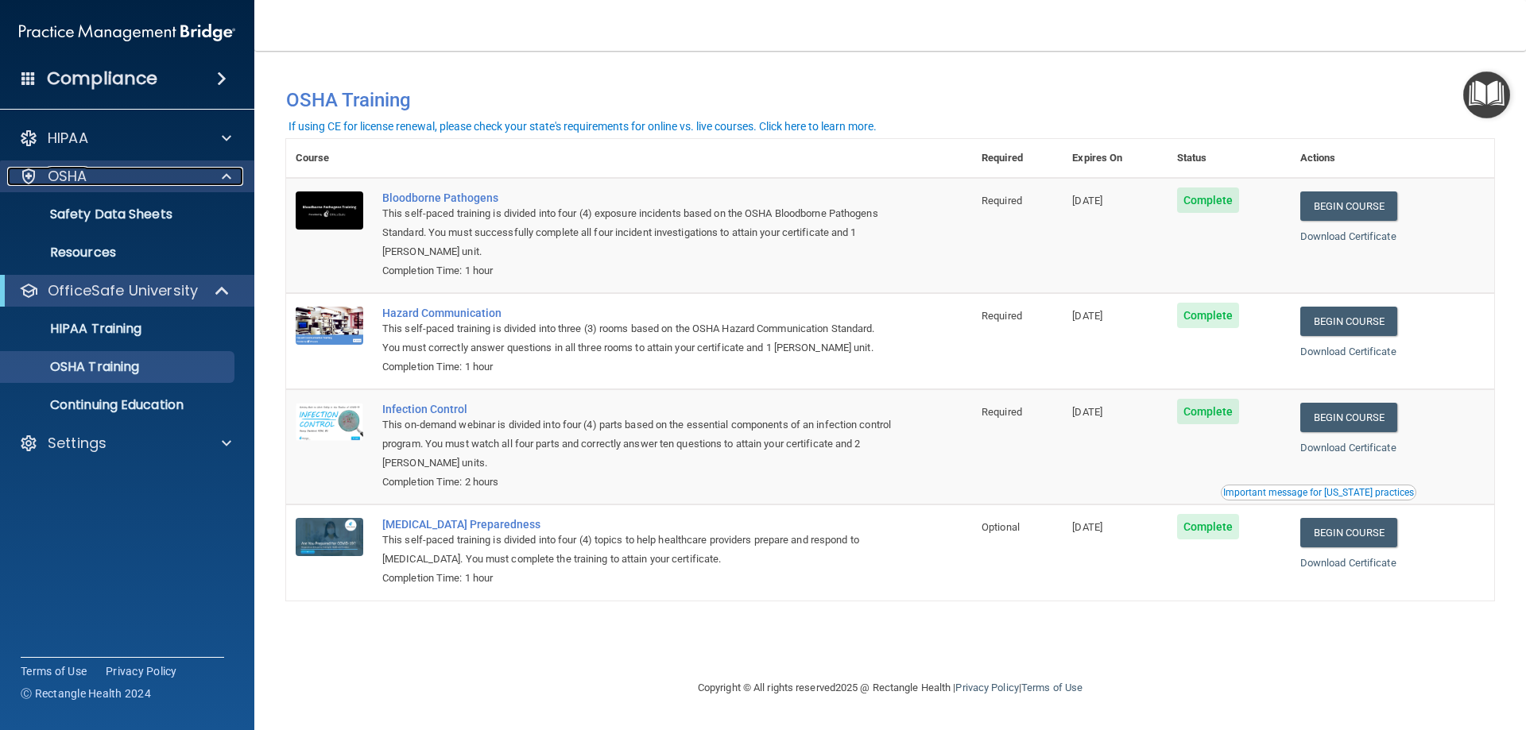
click at [234, 172] on div at bounding box center [224, 176] width 40 height 19
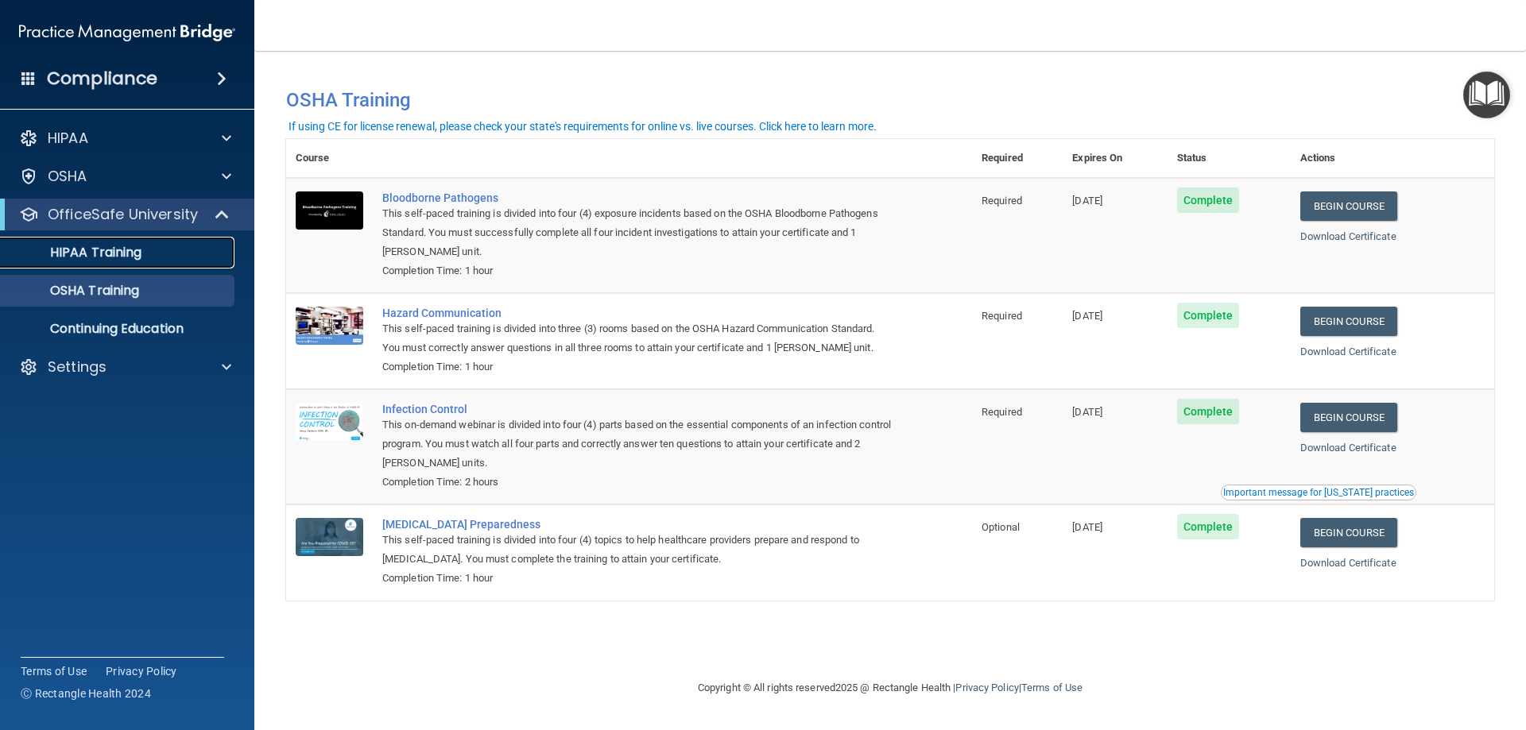
click at [133, 258] on p "HIPAA Training" at bounding box center [75, 253] width 131 height 16
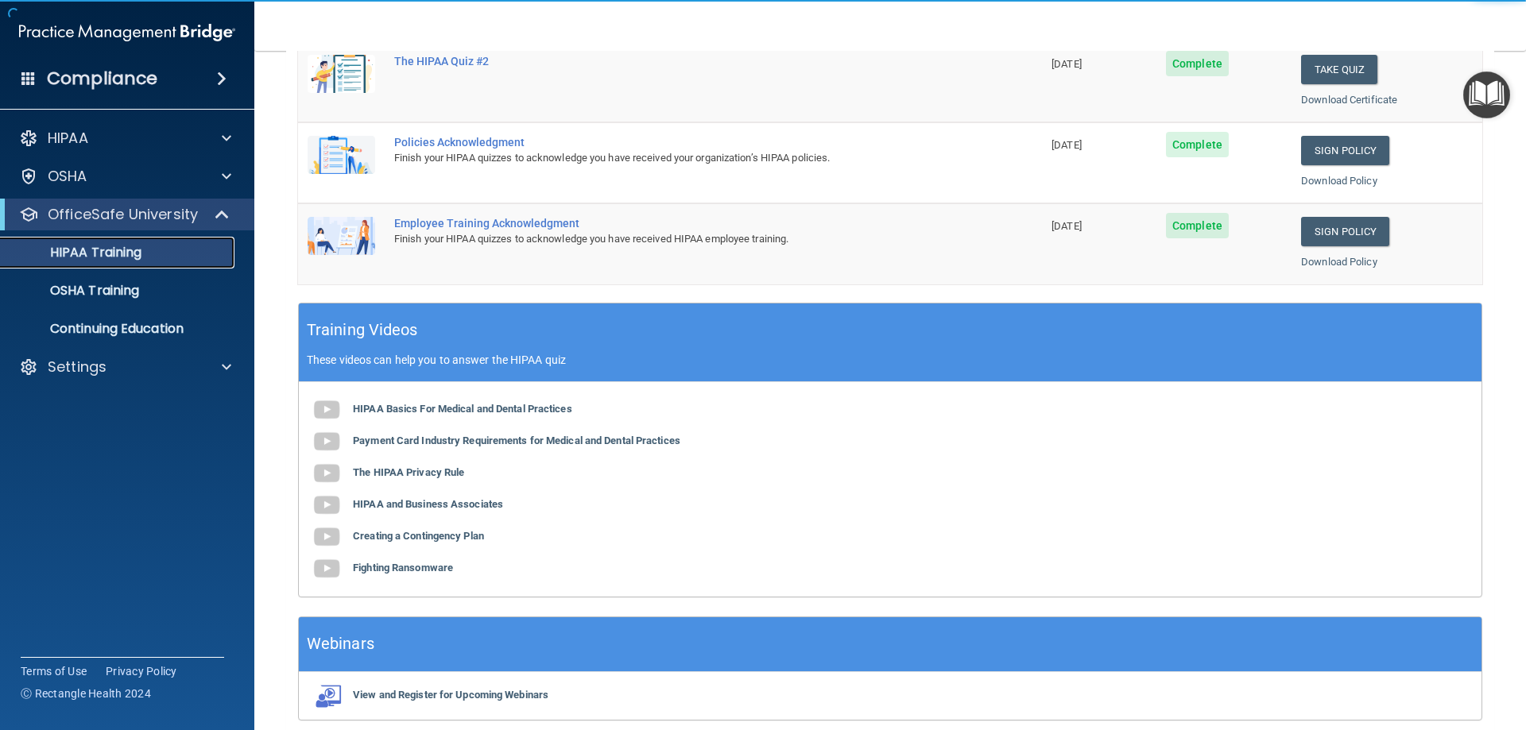
scroll to position [467, 0]
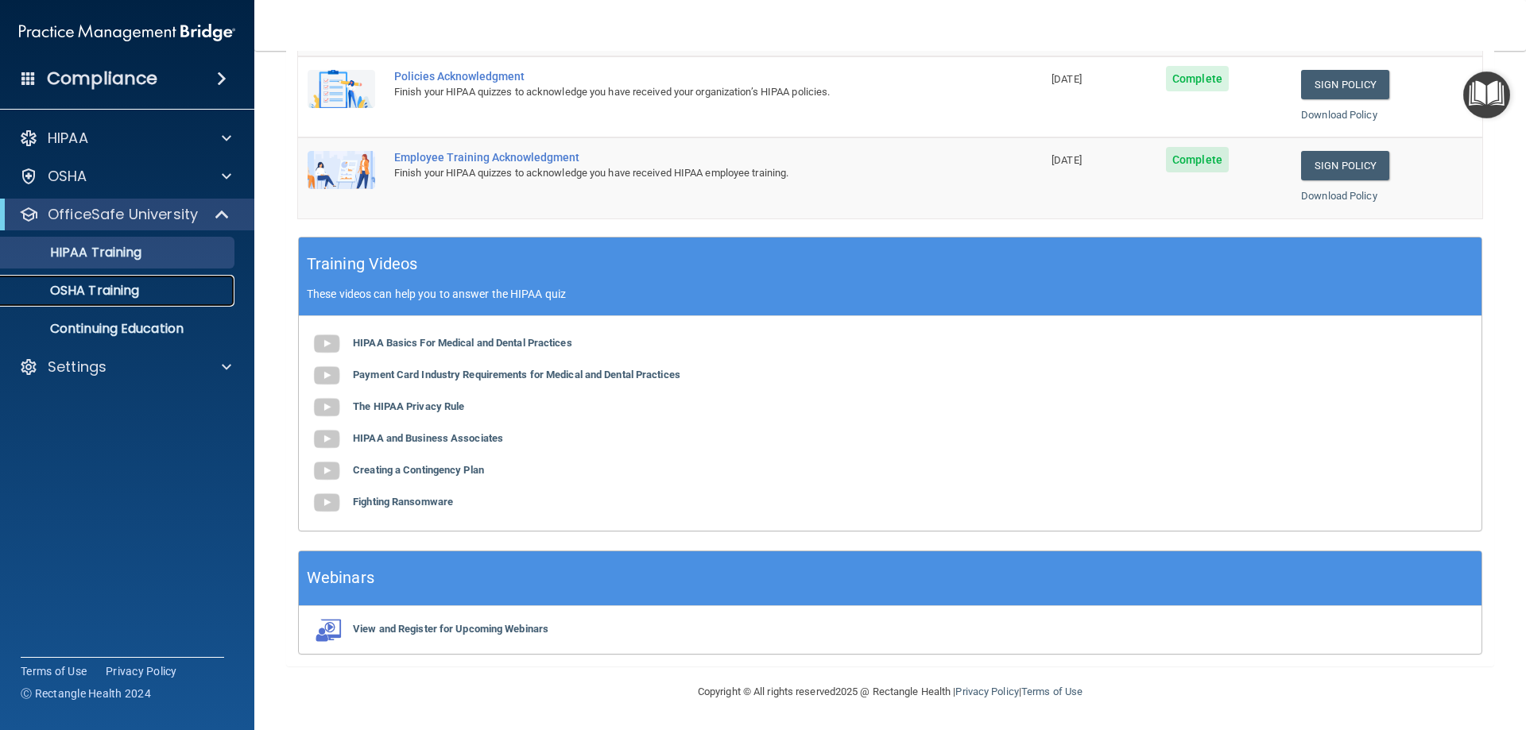
click at [69, 290] on p "OSHA Training" at bounding box center [74, 291] width 129 height 16
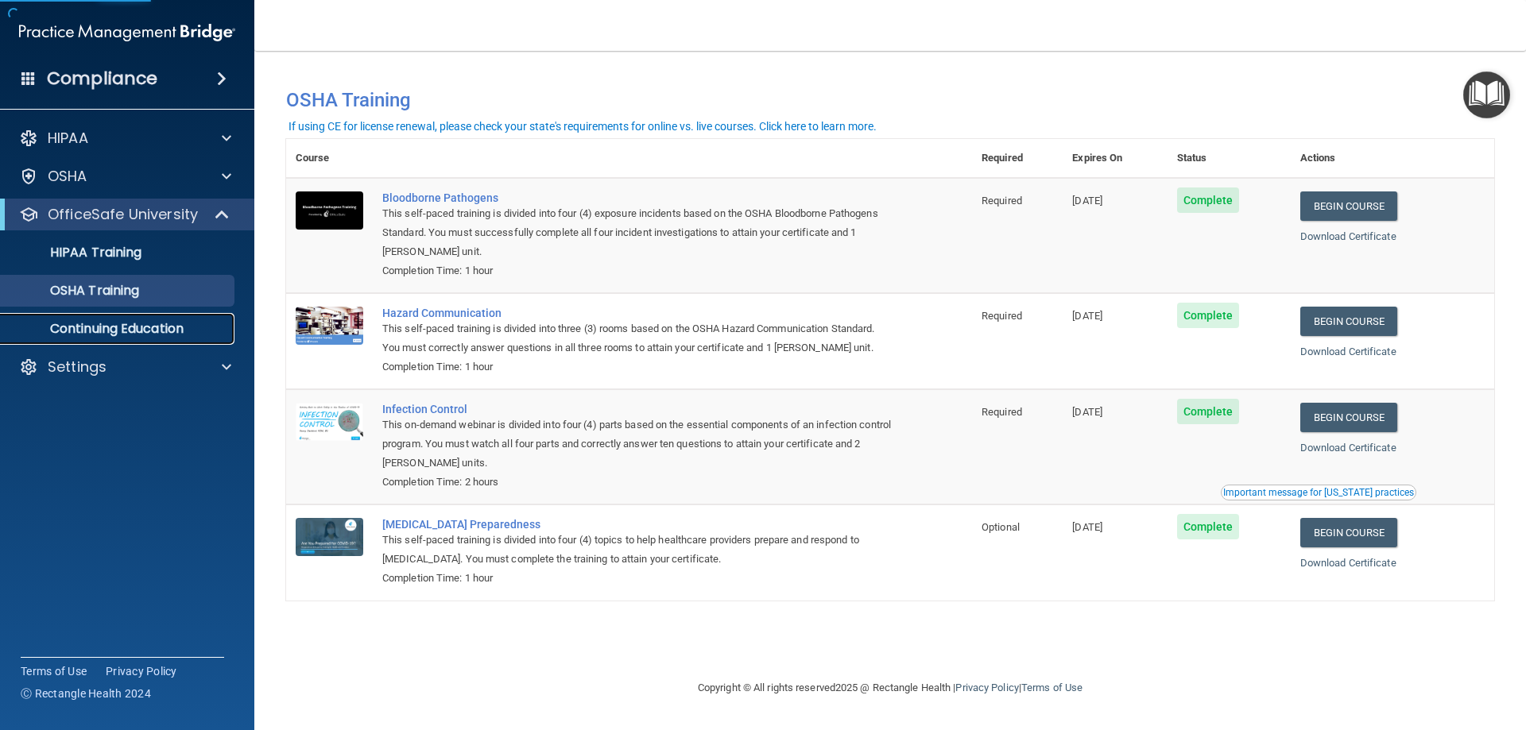
click at [108, 335] on p "Continuing Education" at bounding box center [118, 329] width 217 height 16
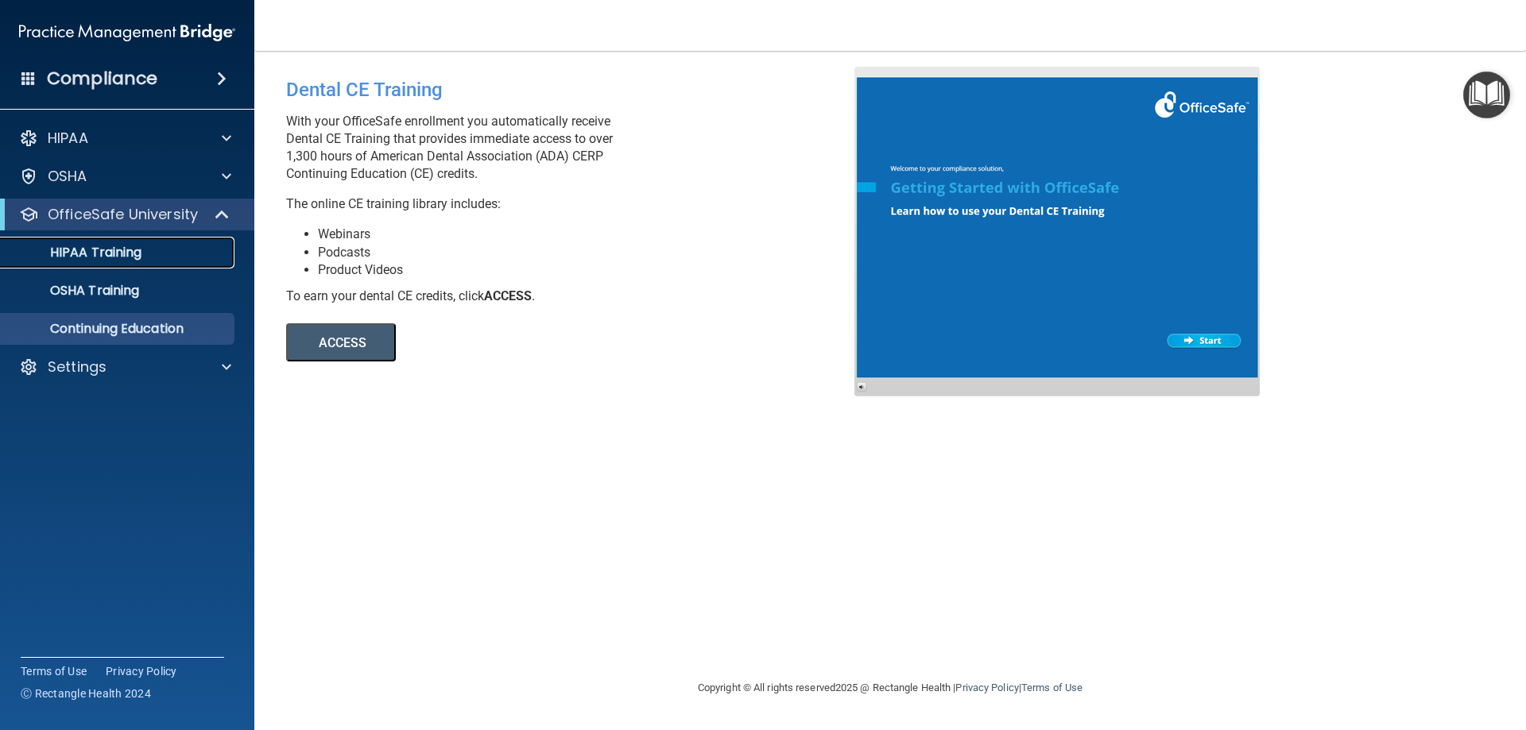
click at [127, 266] on link "HIPAA Training" at bounding box center [109, 253] width 250 height 32
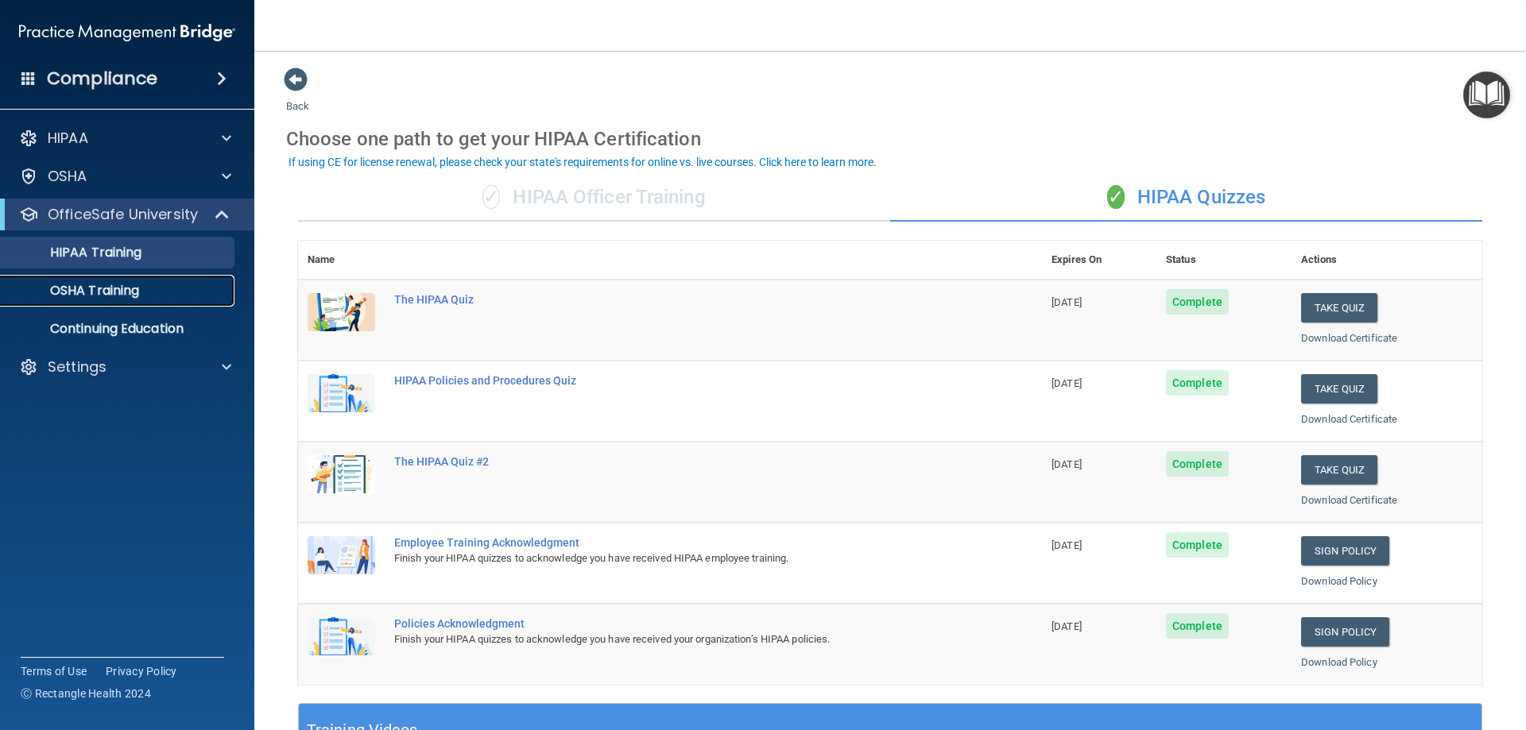
click at [120, 283] on p "OSHA Training" at bounding box center [74, 291] width 129 height 16
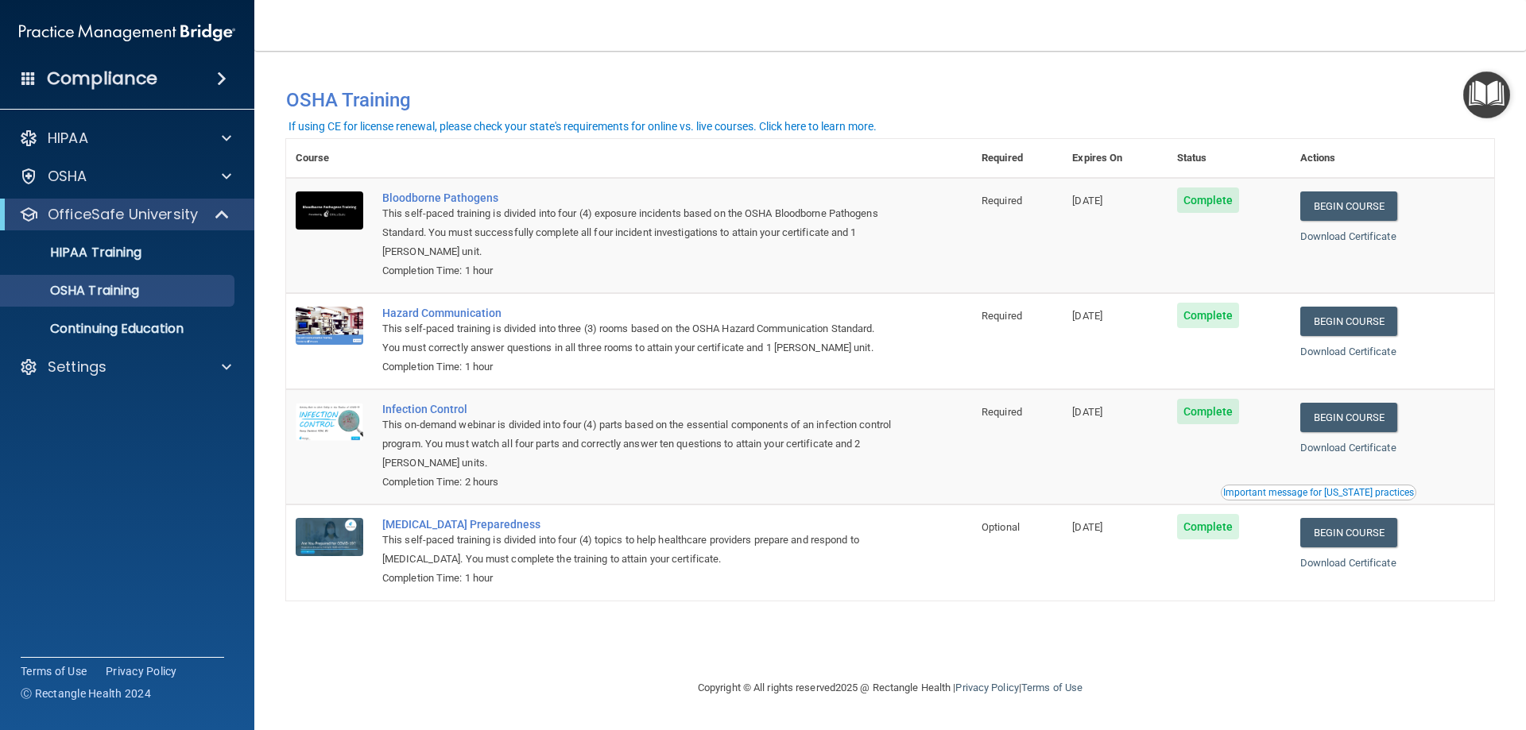
click at [210, 69] on div "Compliance" at bounding box center [127, 78] width 254 height 35
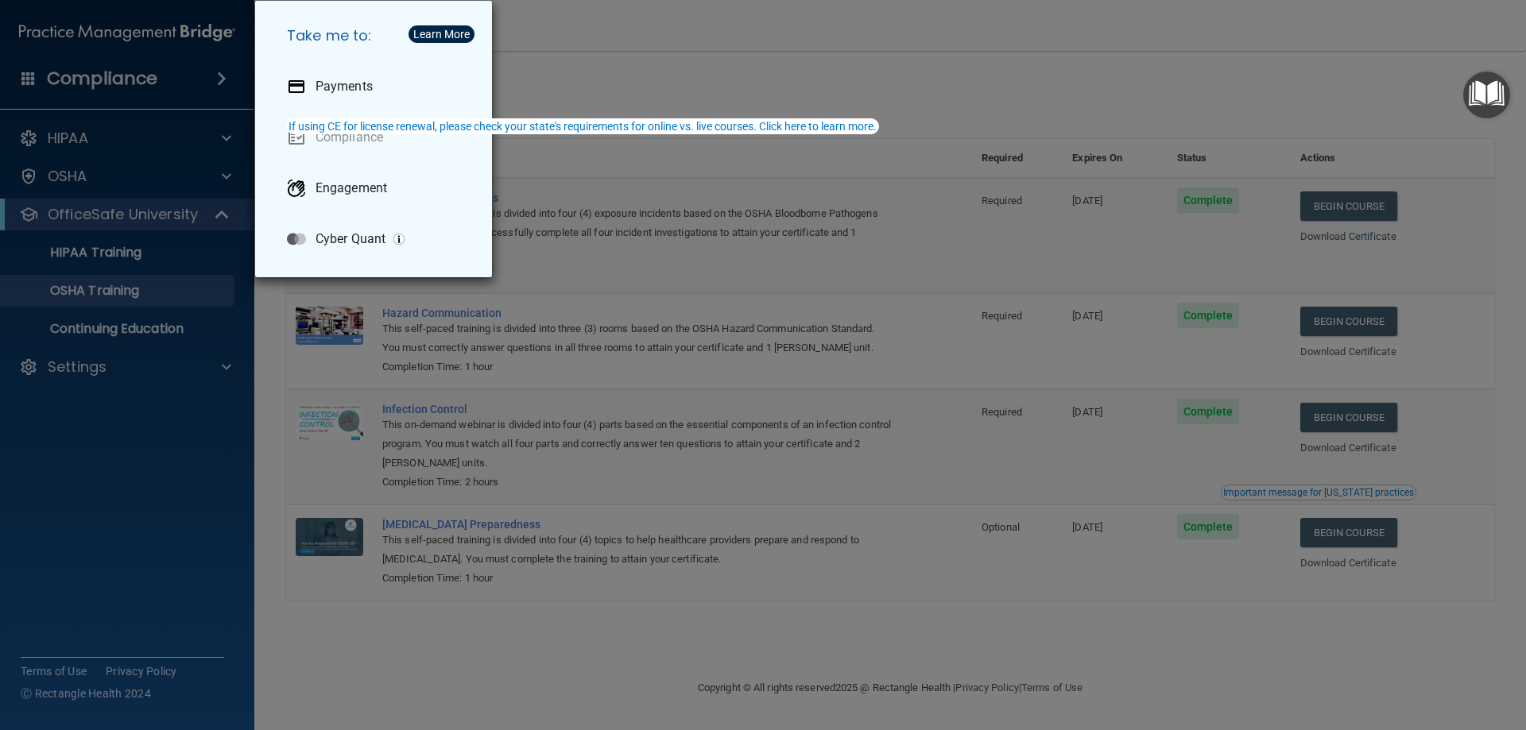
click at [230, 67] on div "Take me to: Payments Compliance Engagement Cyber Quant" at bounding box center [763, 365] width 1526 height 730
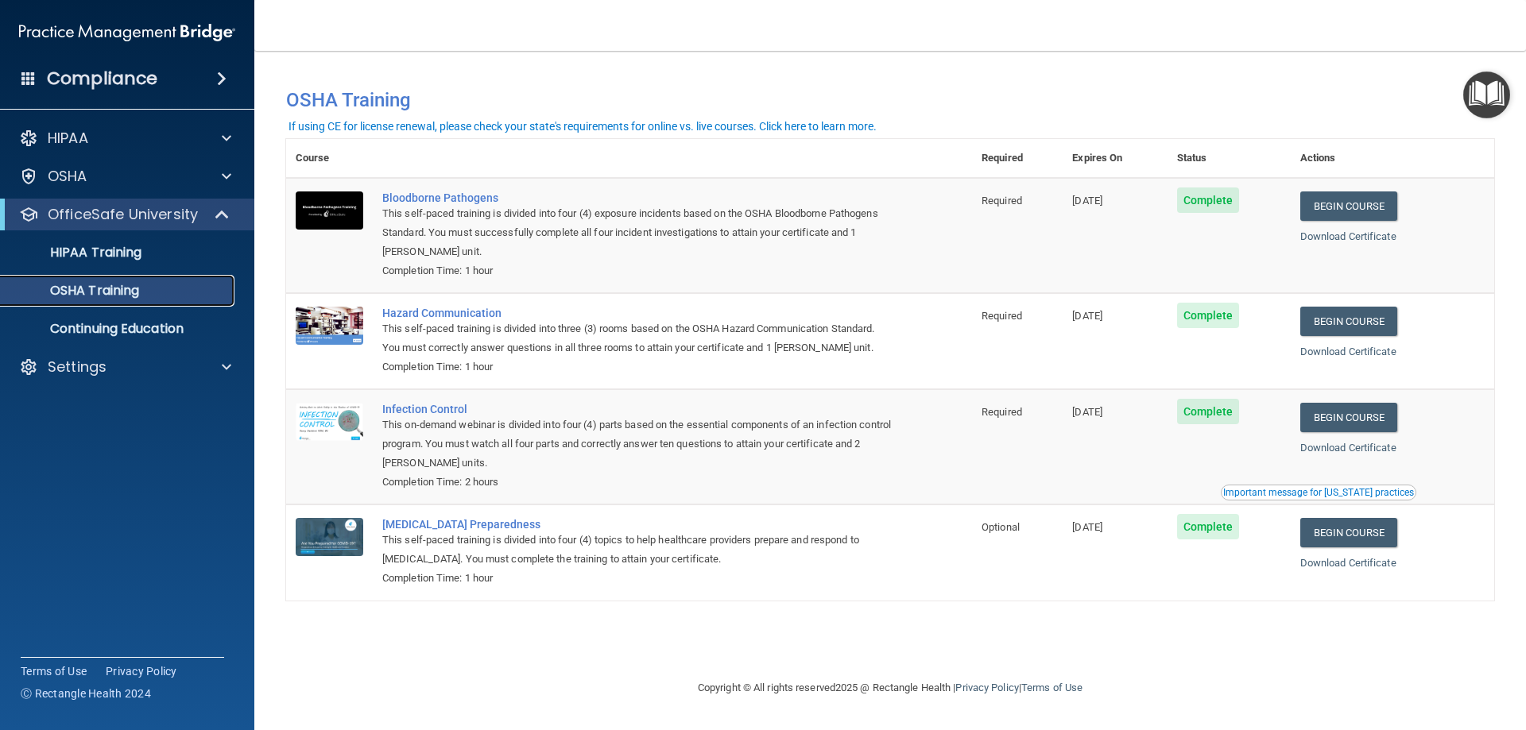
click at [86, 303] on link "OSHA Training" at bounding box center [109, 291] width 250 height 32
click at [1210, 203] on span "Complete" at bounding box center [1208, 200] width 63 height 25
click at [1348, 239] on link "Download Certificate" at bounding box center [1348, 236] width 96 height 12
click at [134, 265] on link "HIPAA Training" at bounding box center [109, 253] width 250 height 32
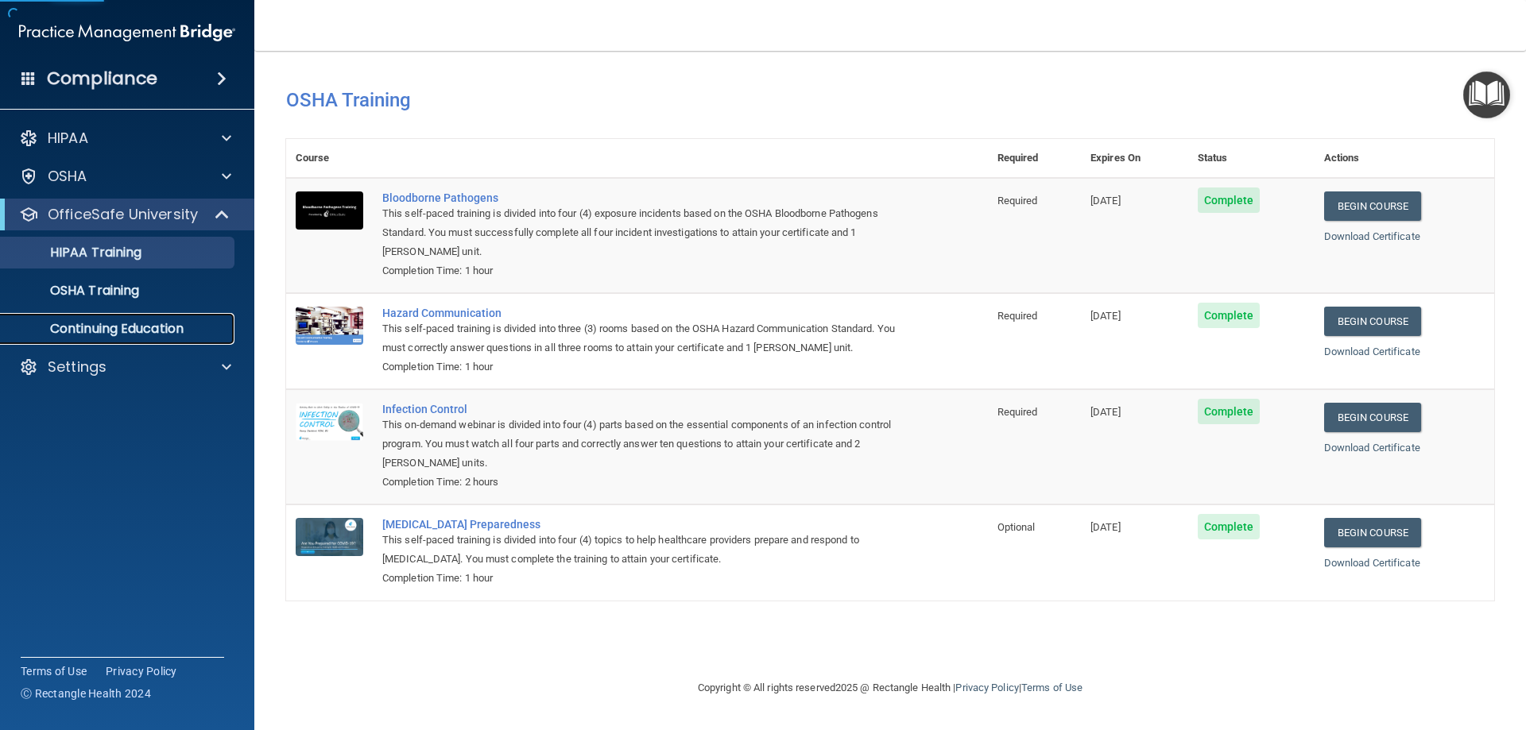
click at [129, 316] on link "Continuing Education" at bounding box center [109, 329] width 250 height 32
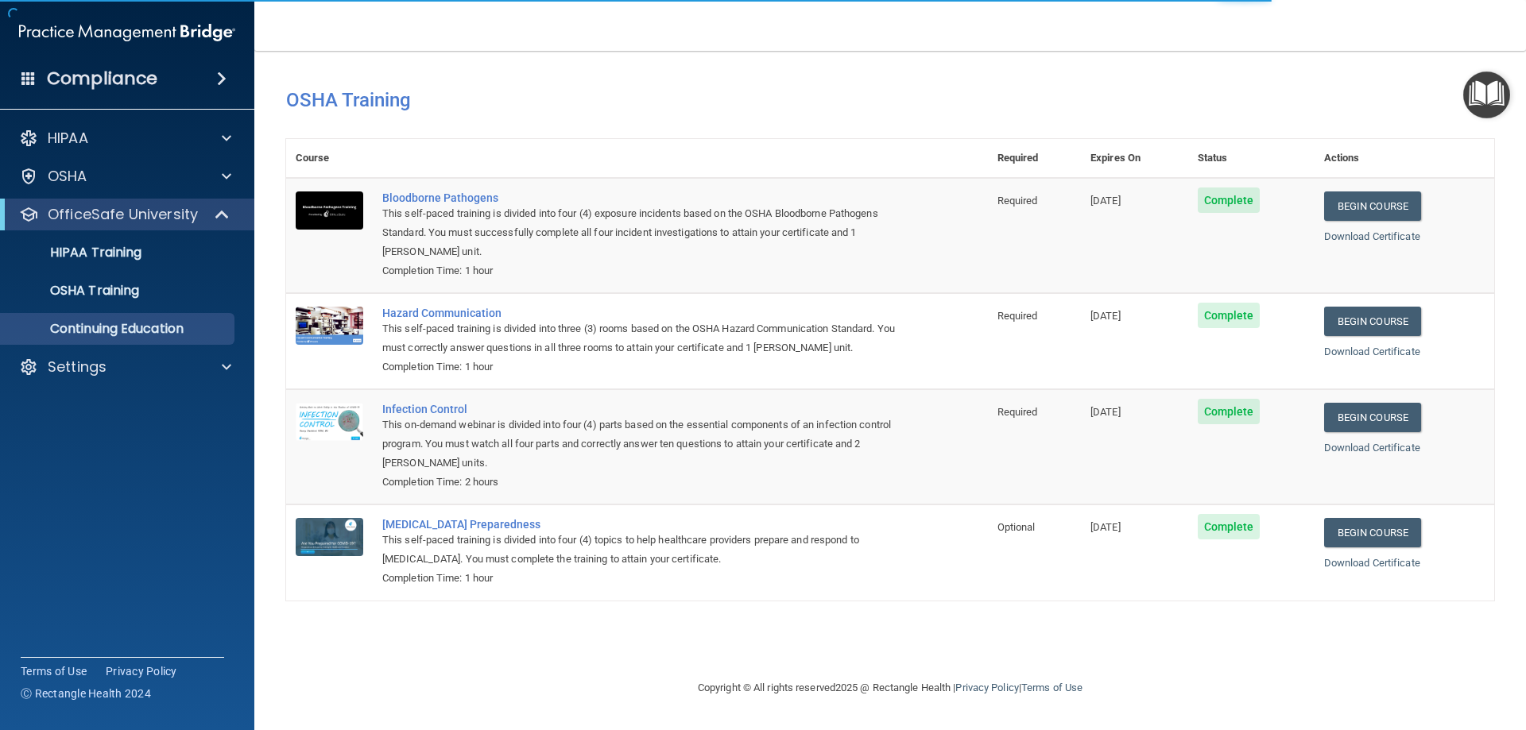
click at [120, 350] on div "HIPAA Documents and Policies Report an Incident Business Associates Emergency P…" at bounding box center [127, 256] width 255 height 280
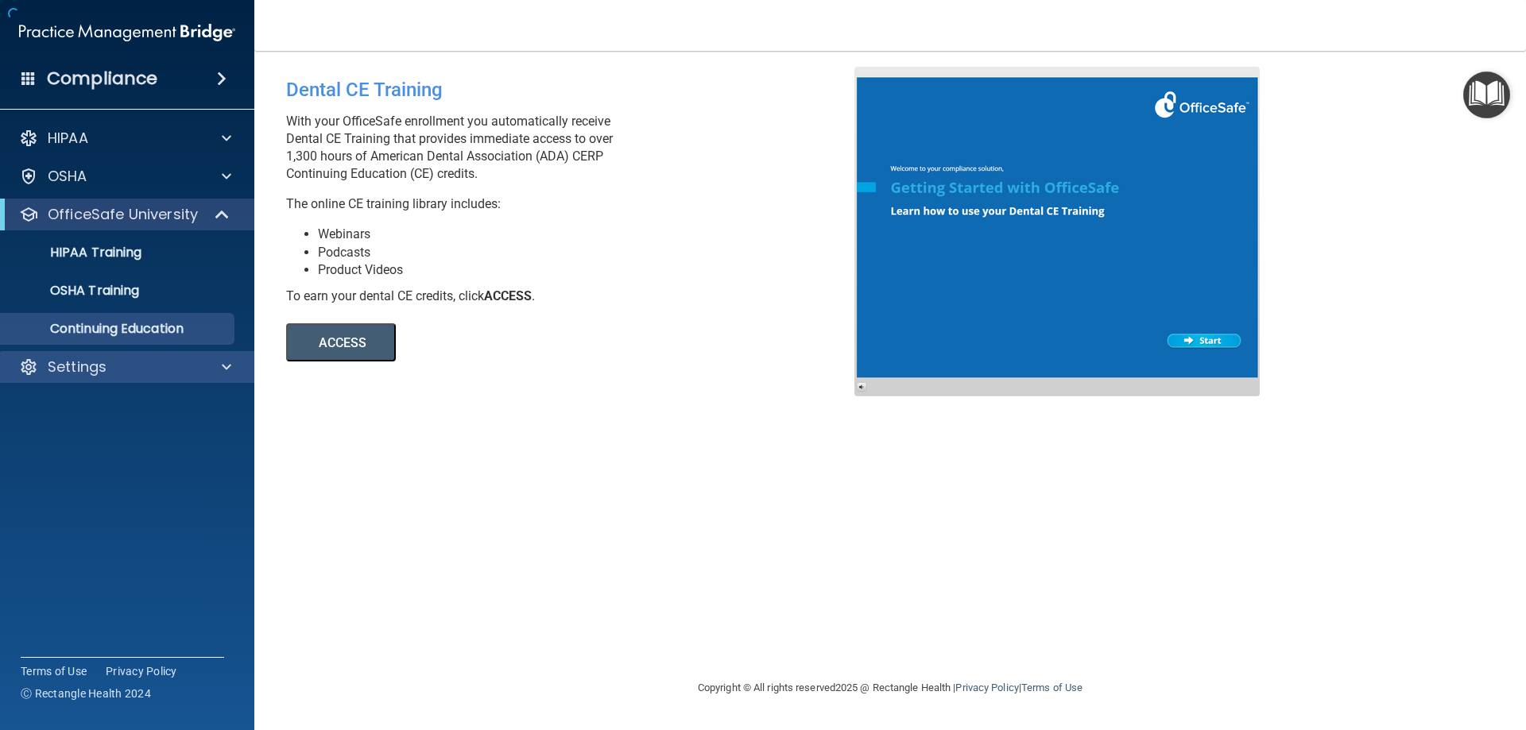
click at [114, 378] on div "Settings" at bounding box center [127, 367] width 255 height 32
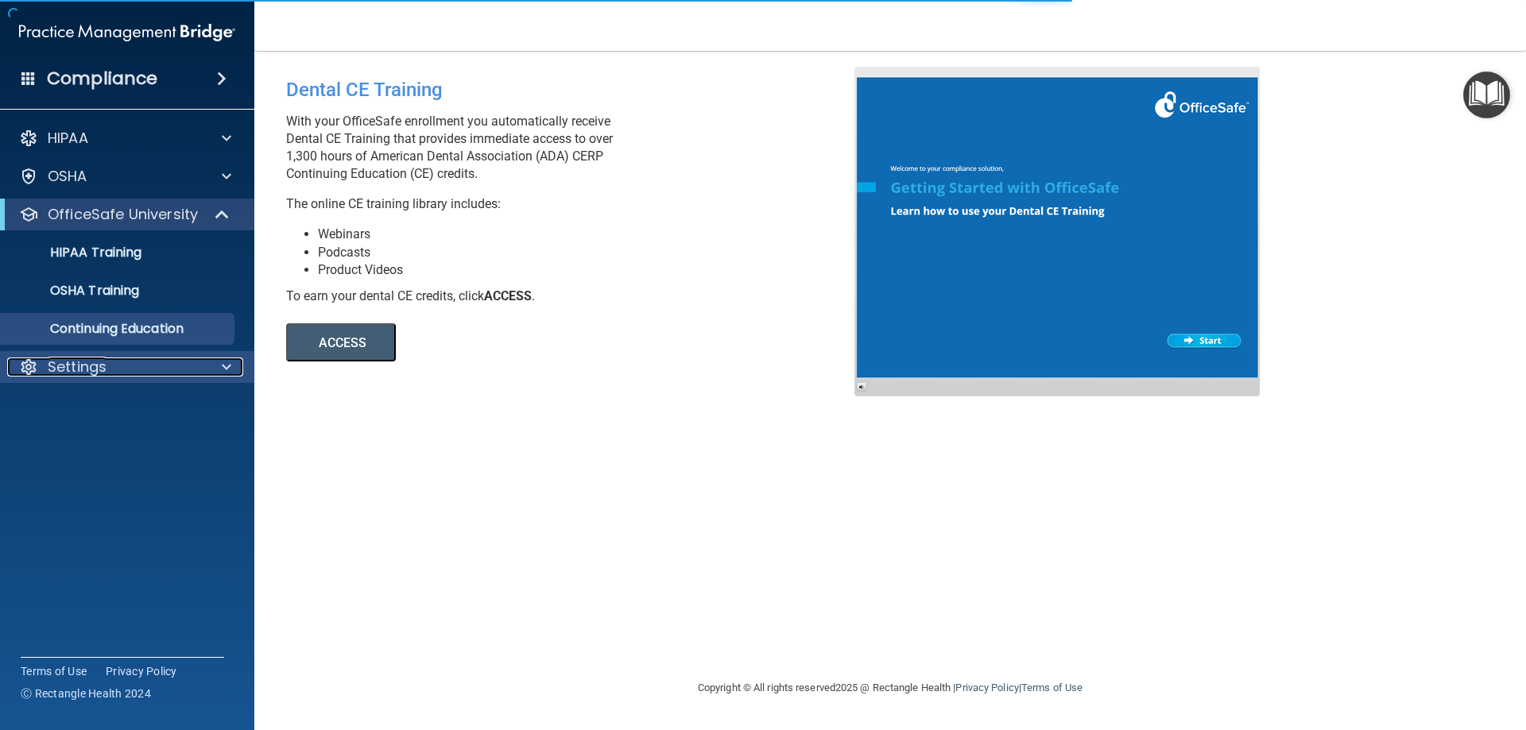
click at [116, 375] on div "Settings" at bounding box center [105, 367] width 197 height 19
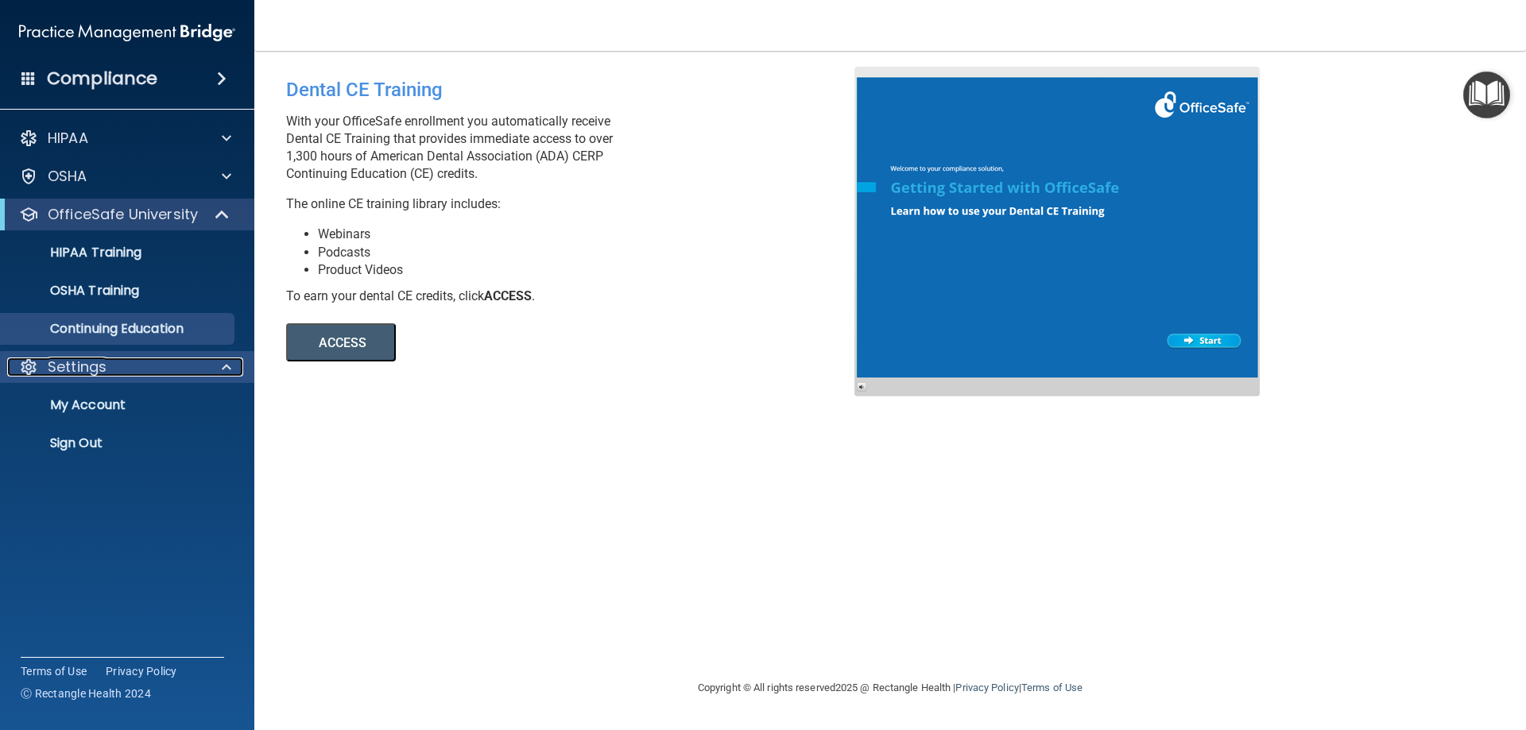
click at [118, 370] on div "Settings" at bounding box center [105, 367] width 197 height 19
click at [106, 372] on p "Settings" at bounding box center [77, 367] width 59 height 19
click at [86, 398] on p "My Account" at bounding box center [118, 405] width 217 height 16
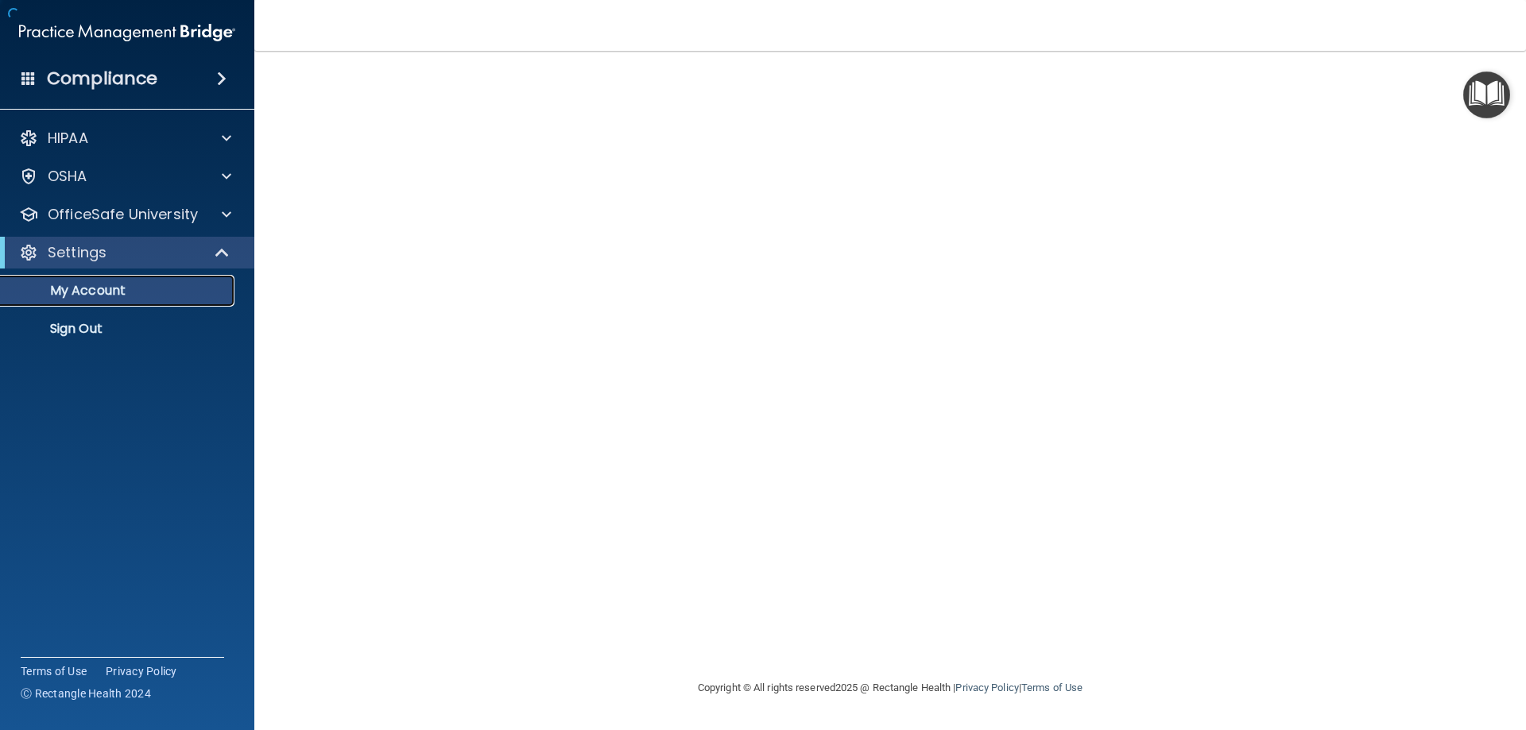
click at [101, 284] on p "My Account" at bounding box center [118, 291] width 217 height 16
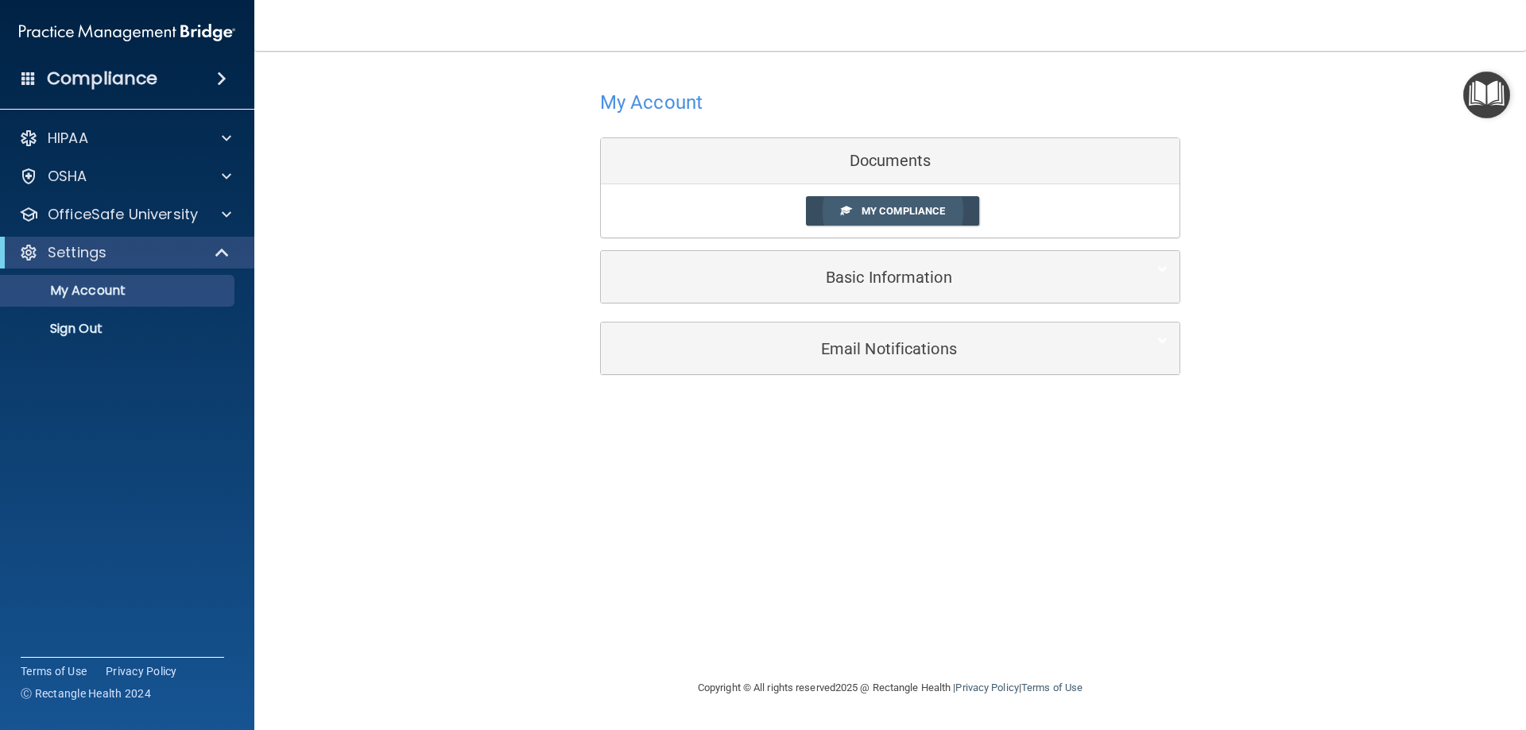
click at [911, 206] on span "My Compliance" at bounding box center [903, 211] width 83 height 12
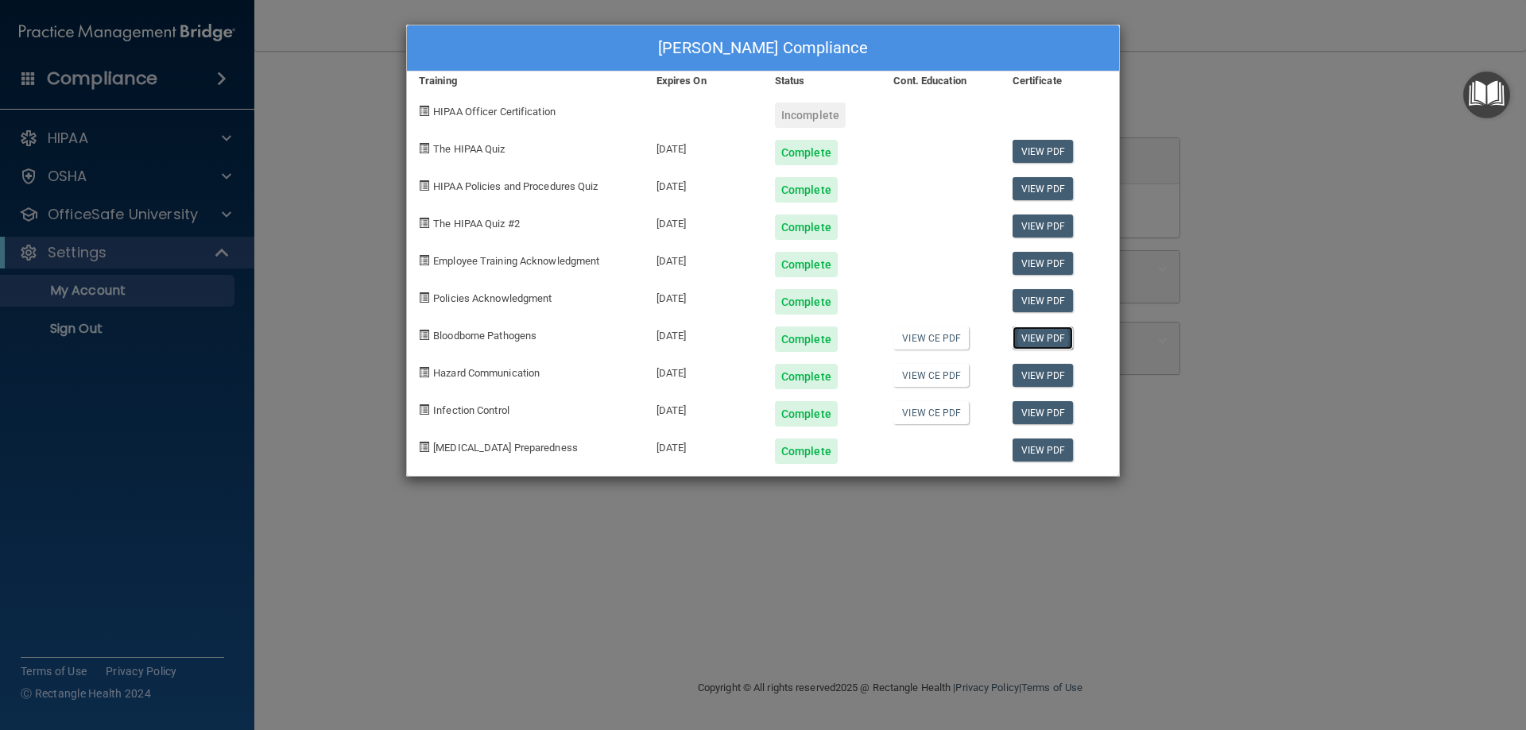
click at [1031, 329] on link "View PDF" at bounding box center [1043, 338] width 61 height 23
click at [1036, 378] on link "View PDF" at bounding box center [1043, 375] width 61 height 23
click at [1026, 413] on link "View PDF" at bounding box center [1043, 412] width 61 height 23
click at [1032, 447] on link "View PDF" at bounding box center [1043, 450] width 61 height 23
click at [1037, 329] on link "View PDF" at bounding box center [1043, 338] width 61 height 23
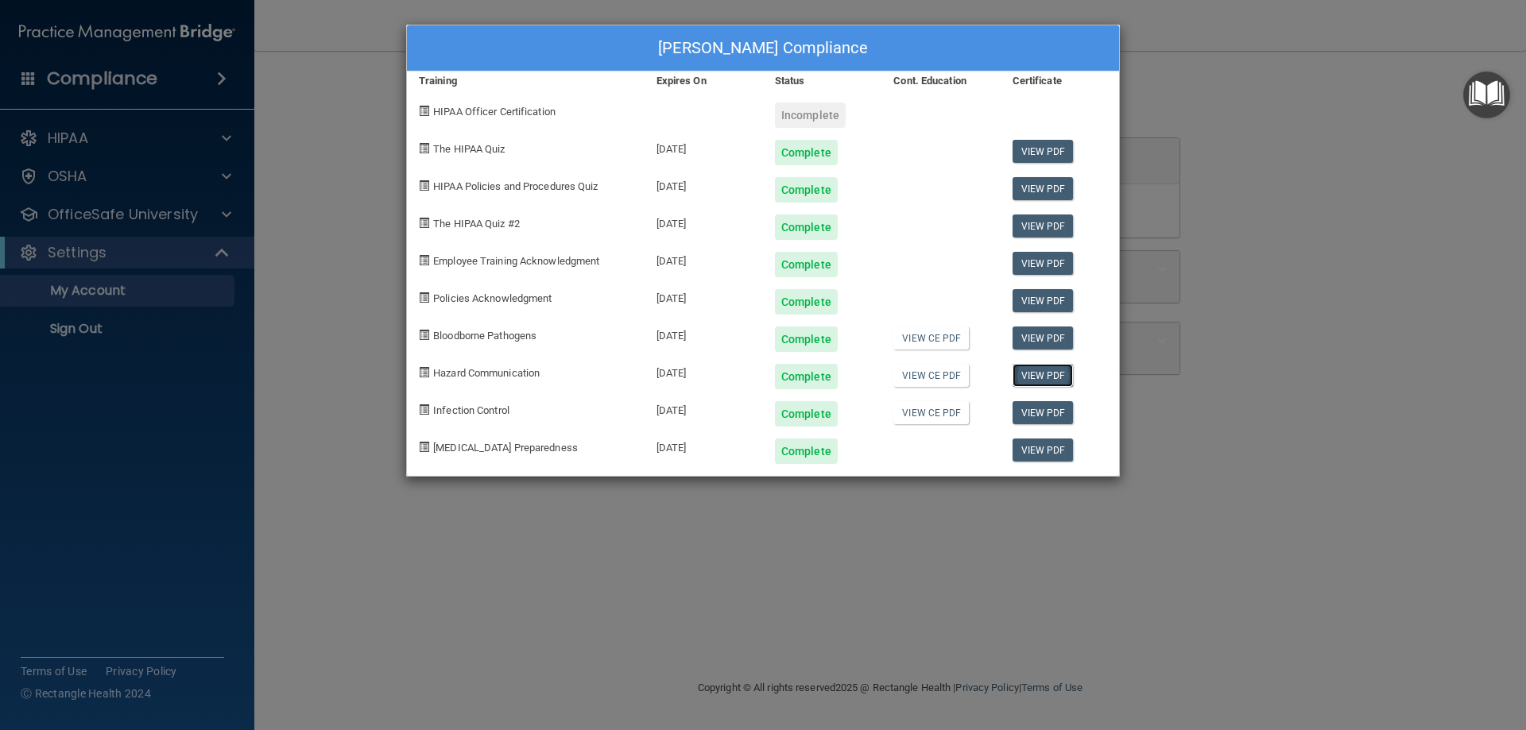
click at [1039, 381] on link "View PDF" at bounding box center [1043, 375] width 61 height 23
click at [1032, 415] on link "View PDF" at bounding box center [1043, 412] width 61 height 23
click at [1079, 458] on div "View PDF" at bounding box center [1060, 445] width 118 height 37
click at [1055, 450] on link "View PDF" at bounding box center [1043, 450] width 61 height 23
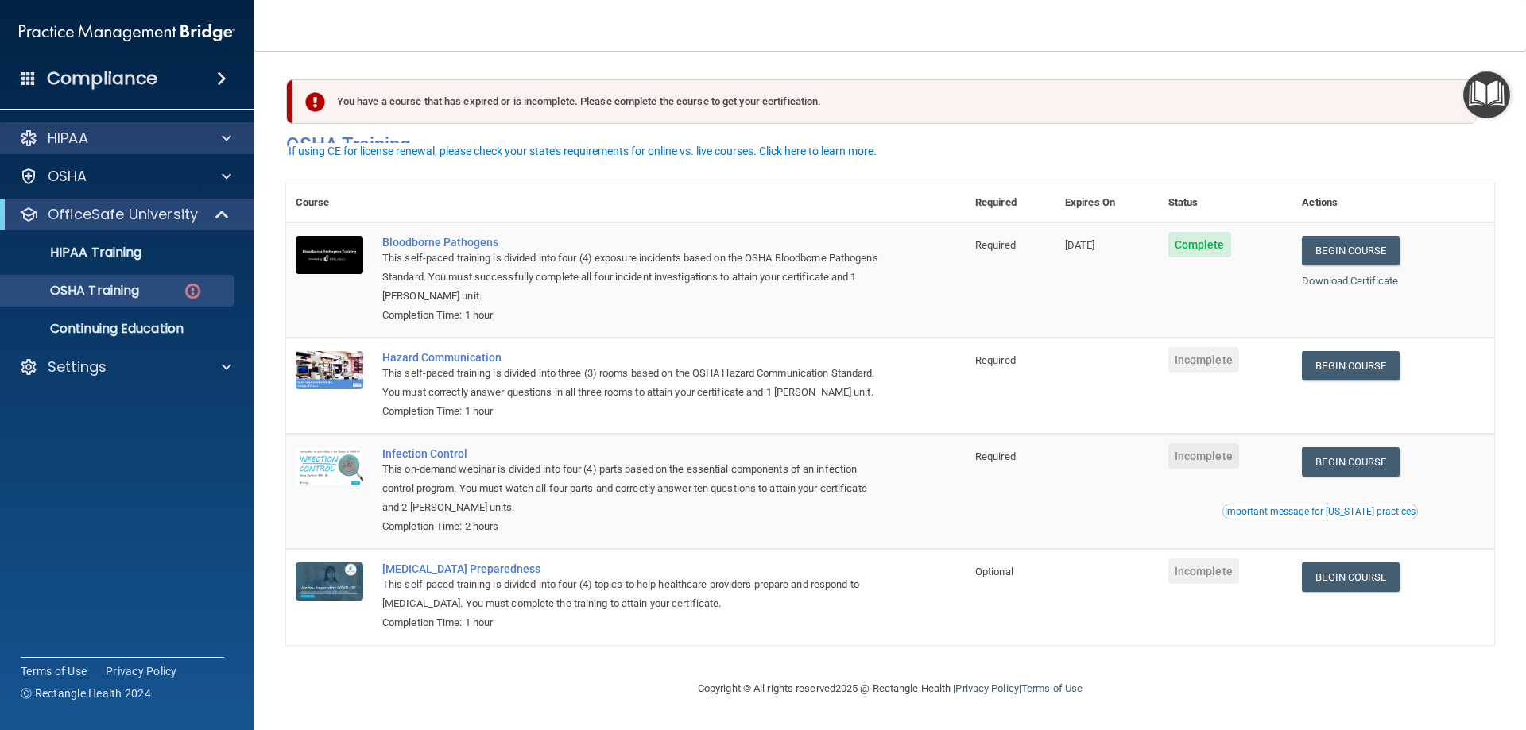
scroll to position [20, 0]
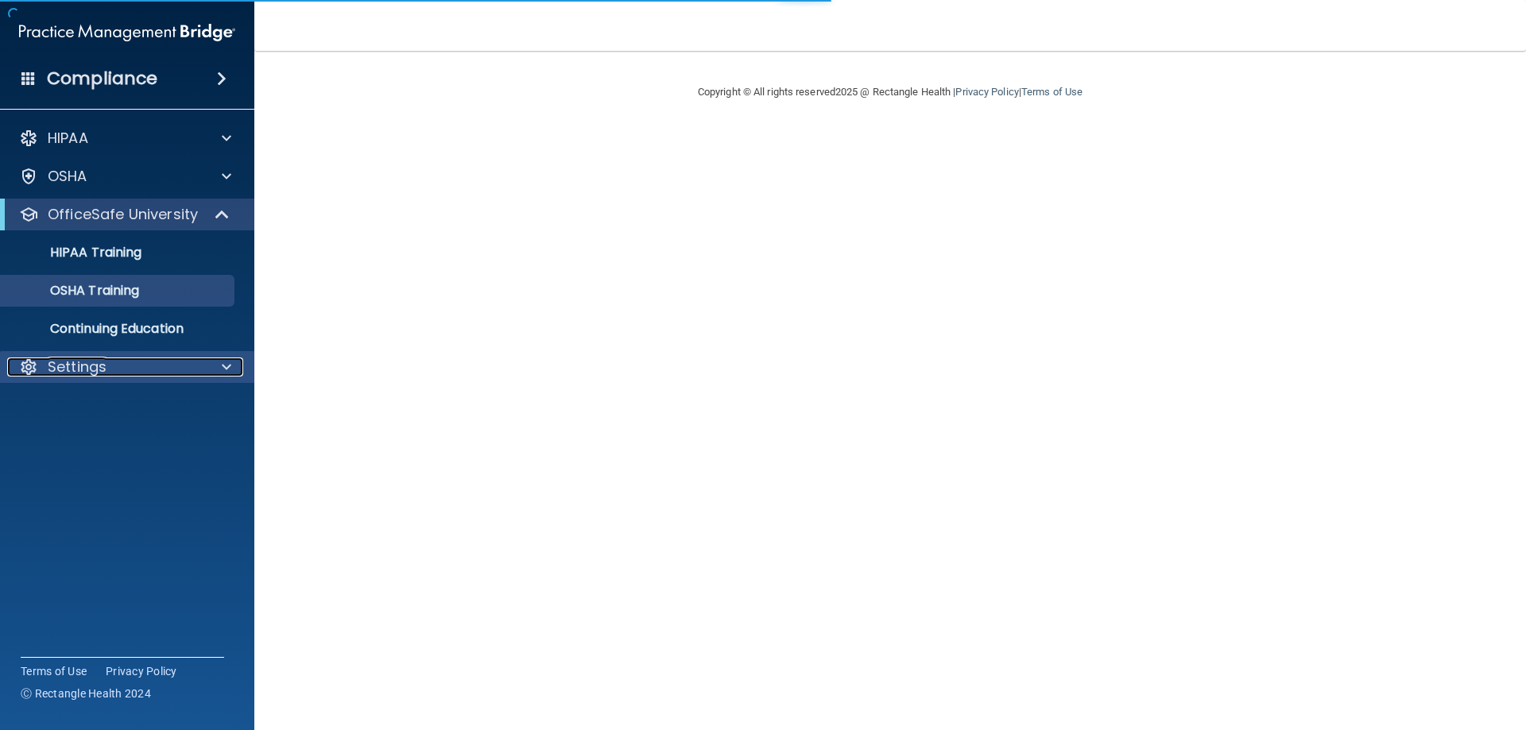
click at [114, 373] on div "Settings" at bounding box center [105, 367] width 197 height 19
click at [89, 452] on link "Sign Out" at bounding box center [109, 444] width 250 height 32
